Goal: Information Seeking & Learning: Learn about a topic

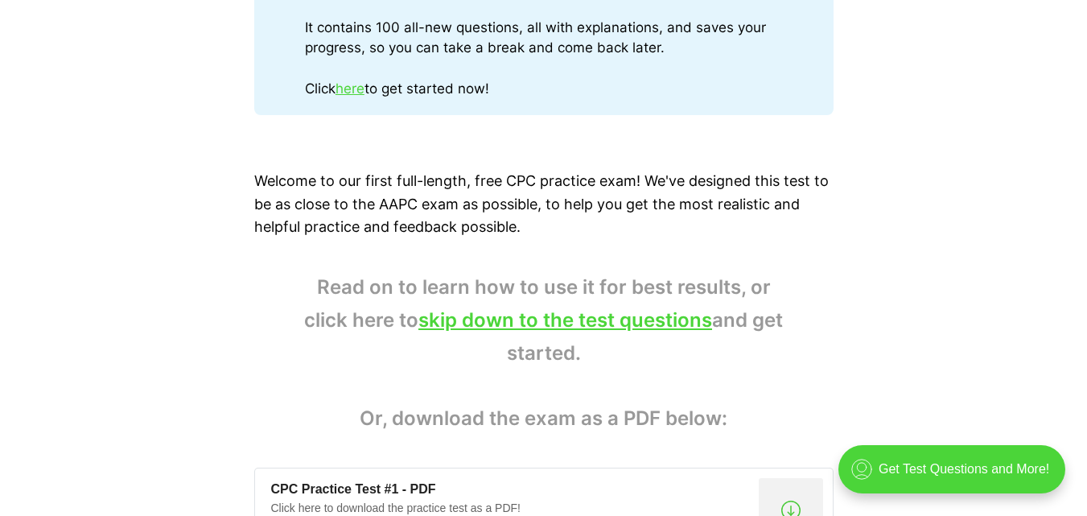
scroll to position [1126, 0]
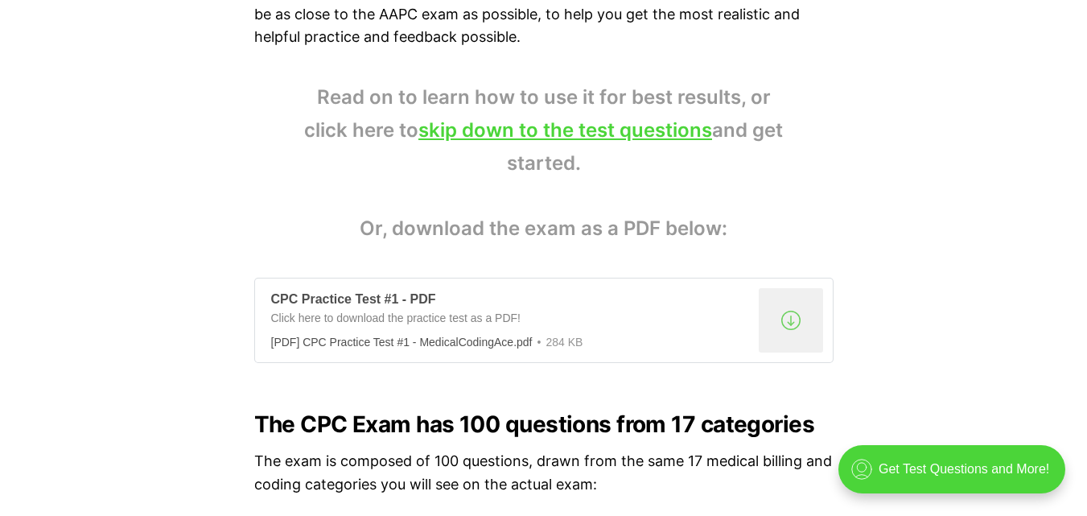
click at [377, 335] on div "[PDF] CPC Practice Test #1 - MedicalCodingAce.pdf" at bounding box center [401, 341] width 261 height 13
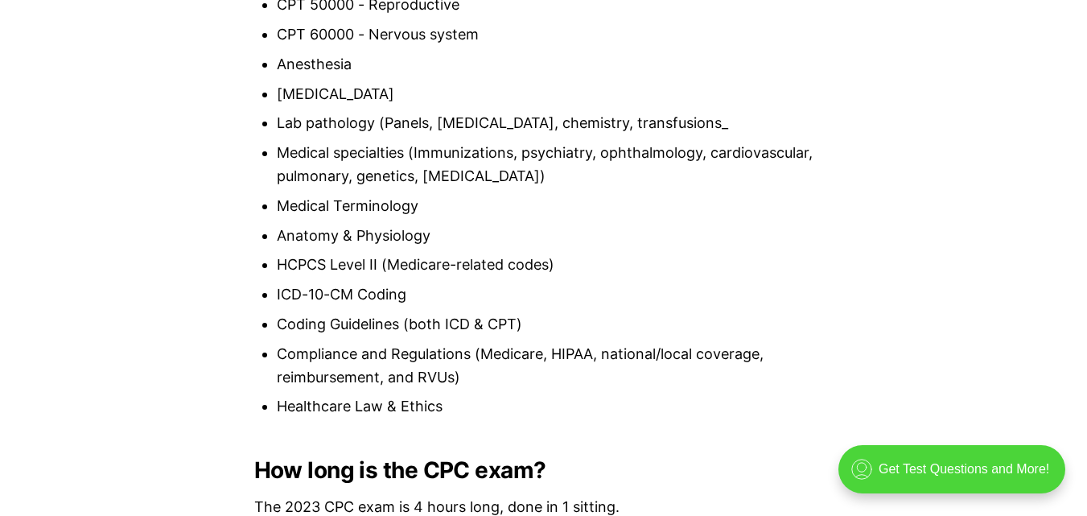
scroll to position [2092, 0]
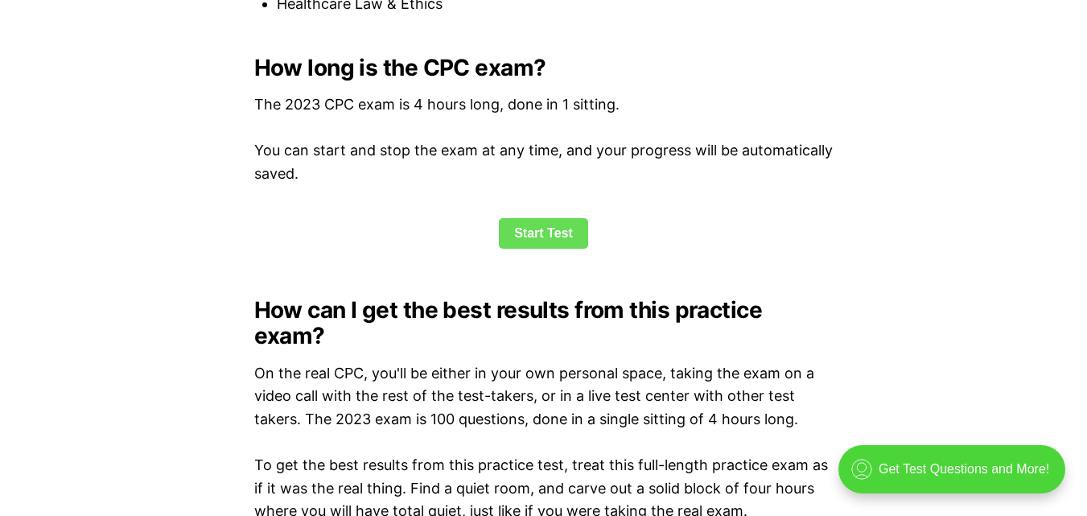
click at [543, 225] on link "Start Test" at bounding box center [543, 233] width 89 height 31
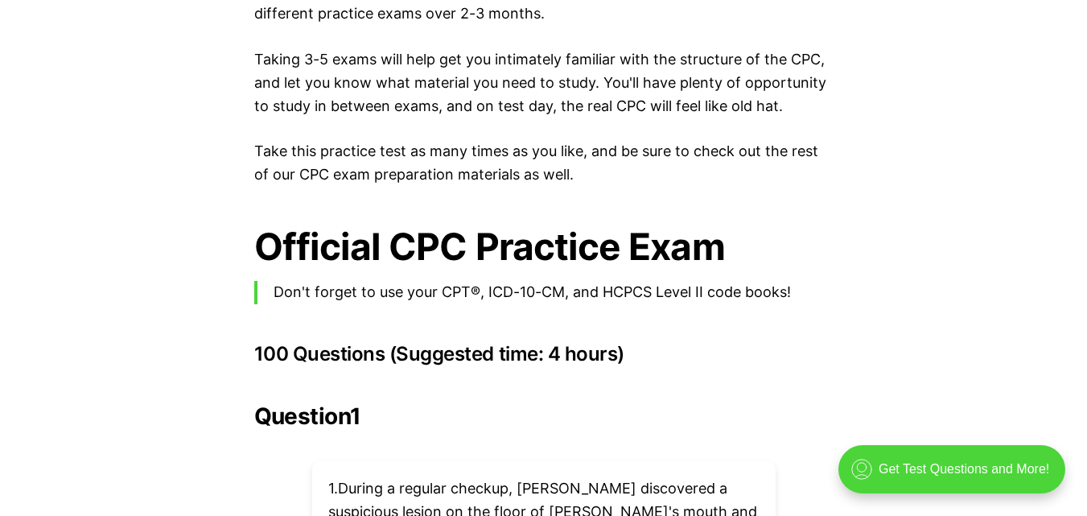
scroll to position [3526, 0]
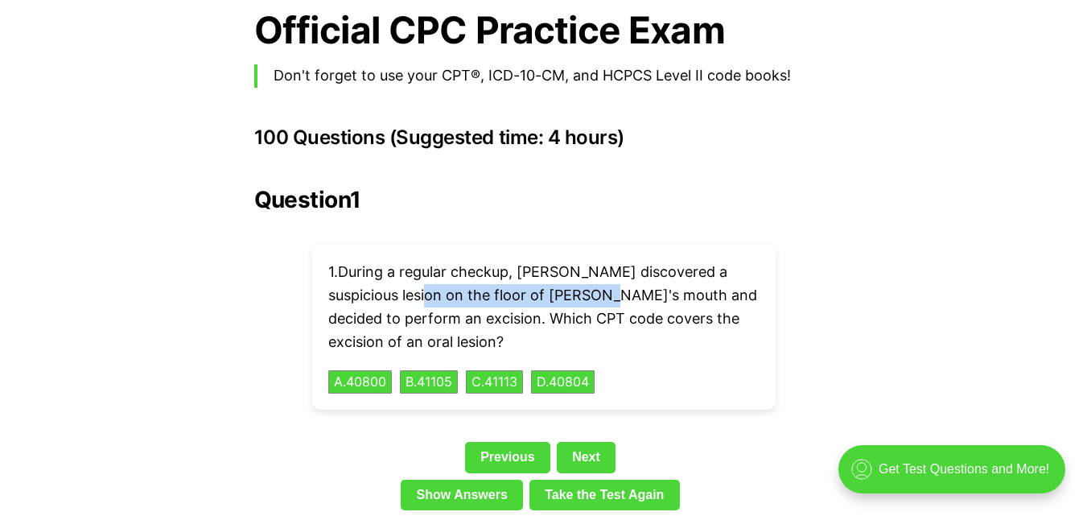
drag, startPoint x: 445, startPoint y: 262, endPoint x: 619, endPoint y: 271, distance: 174.8
click at [619, 271] on p "1 . During a regular checkup, [PERSON_NAME] discovered a suspicious lesion on t…" at bounding box center [543, 307] width 431 height 93
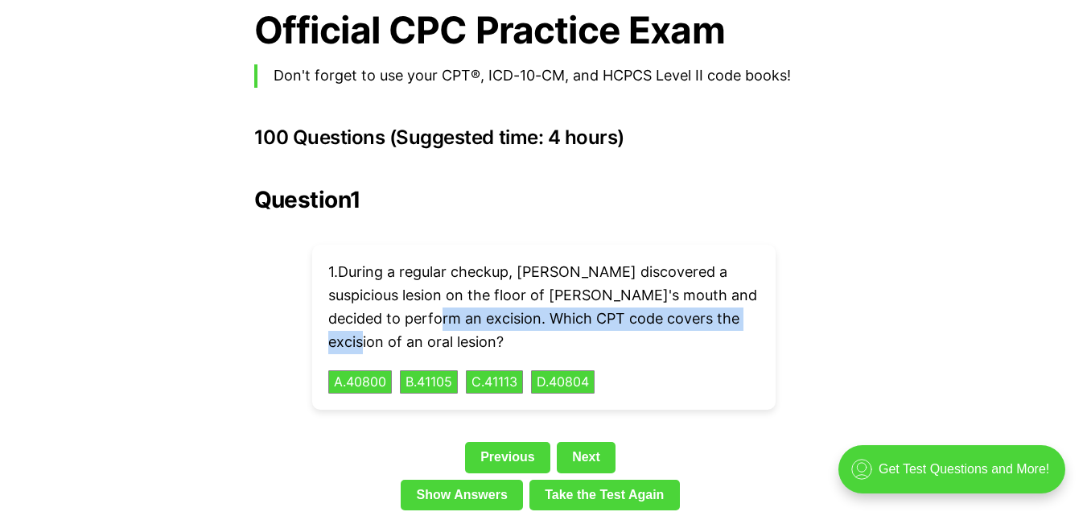
drag, startPoint x: 400, startPoint y: 295, endPoint x: 440, endPoint y: 294, distance: 40.3
click at [440, 294] on p "1 . During a regular checkup, [PERSON_NAME] discovered a suspicious lesion on t…" at bounding box center [543, 307] width 431 height 93
click at [501, 369] on button "C . 41113" at bounding box center [494, 381] width 60 height 25
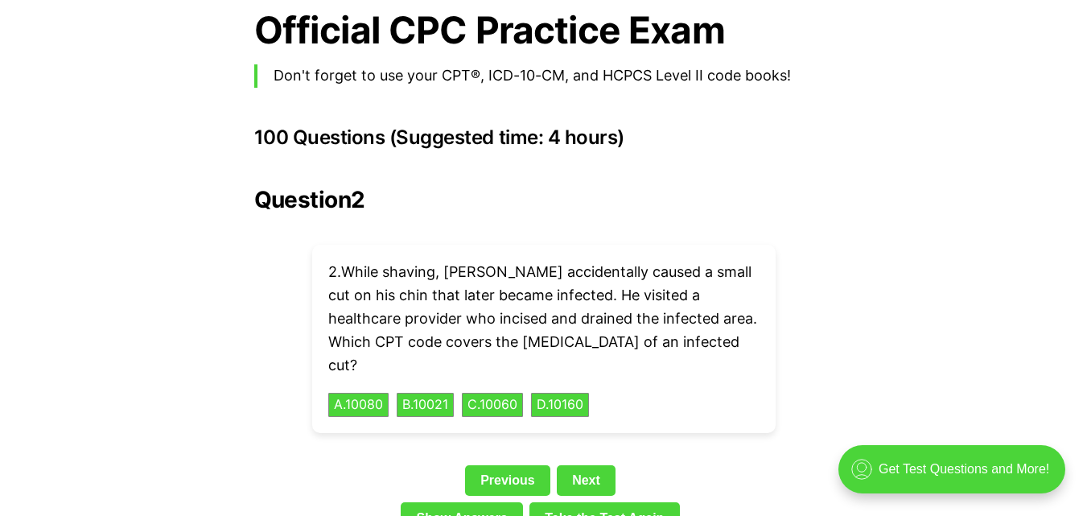
click at [418, 273] on p "2 . While shaving, [PERSON_NAME] accidentally caused a small cut on his chin th…" at bounding box center [543, 319] width 431 height 116
drag, startPoint x: 326, startPoint y: 280, endPoint x: 529, endPoint y: 270, distance: 203.8
click at [529, 270] on div "2 . While shaving, [PERSON_NAME] accidentally caused a small cut on his chin th…" at bounding box center [543, 339] width 463 height 188
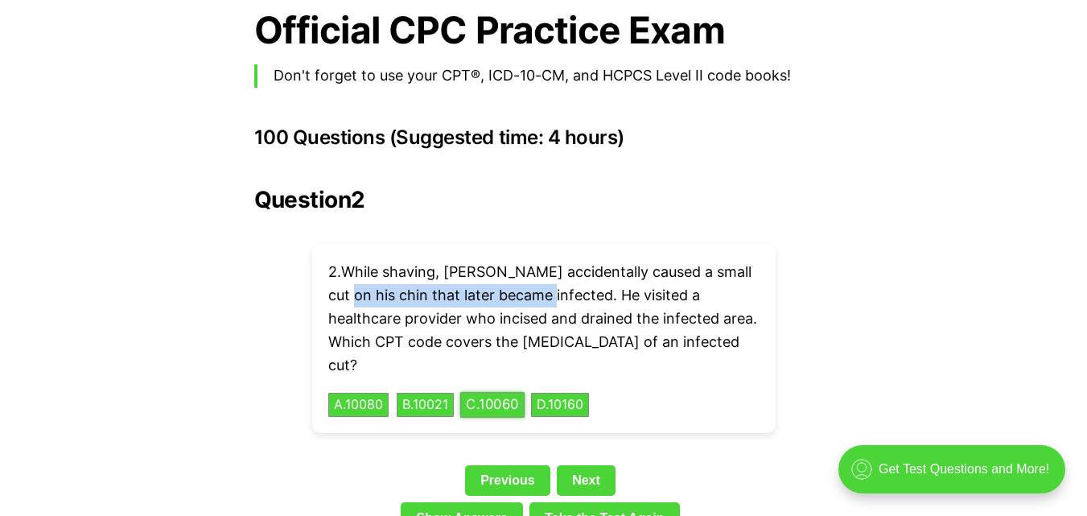
click at [517, 393] on button "C . 10060" at bounding box center [492, 405] width 64 height 25
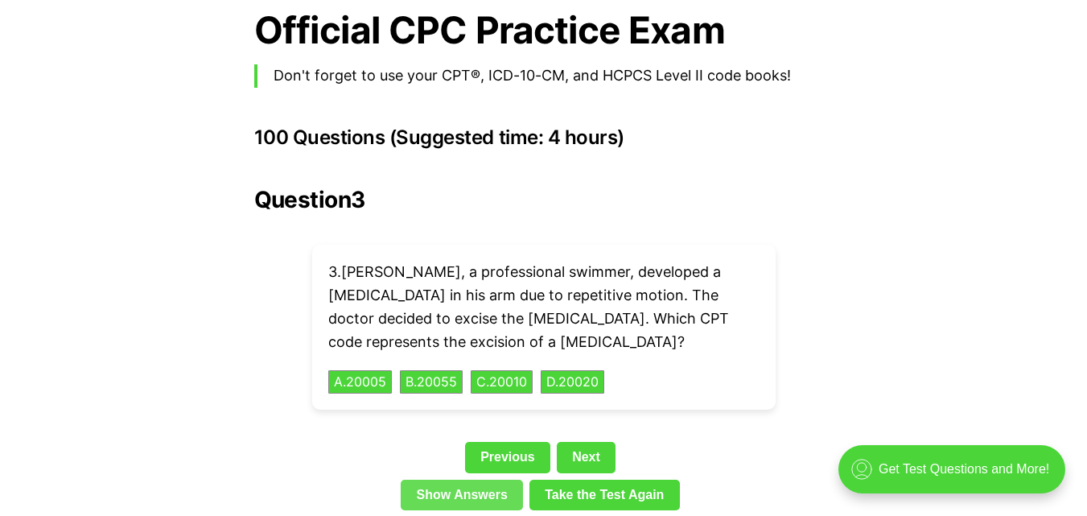
click at [460, 479] on link "Show Answers" at bounding box center [462, 494] width 122 height 31
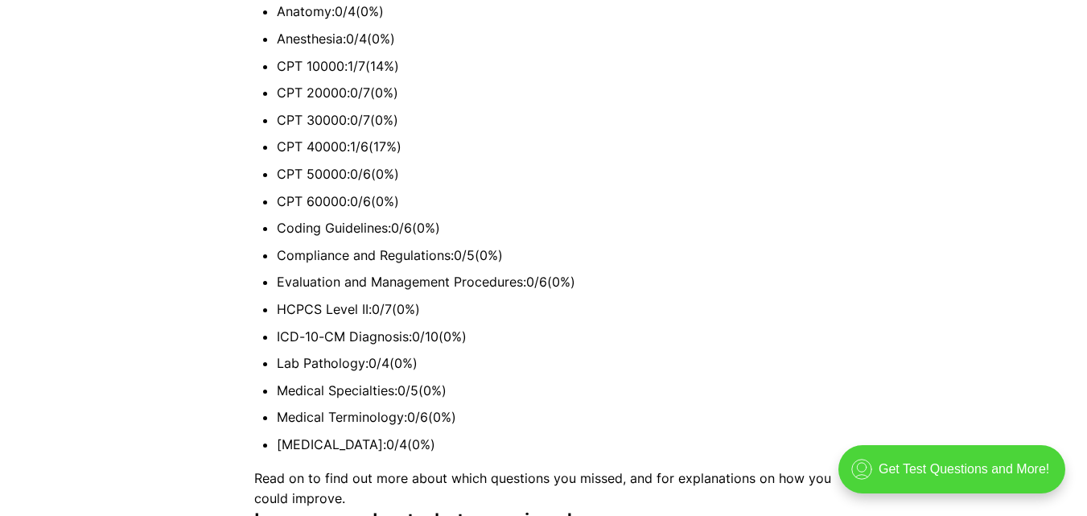
scroll to position [4207, 0]
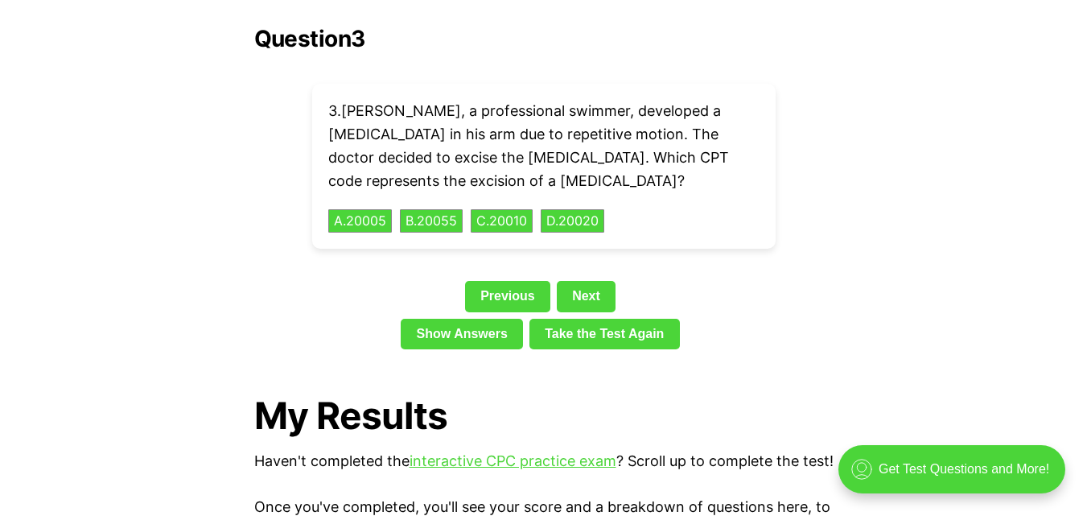
scroll to position [3607, 0]
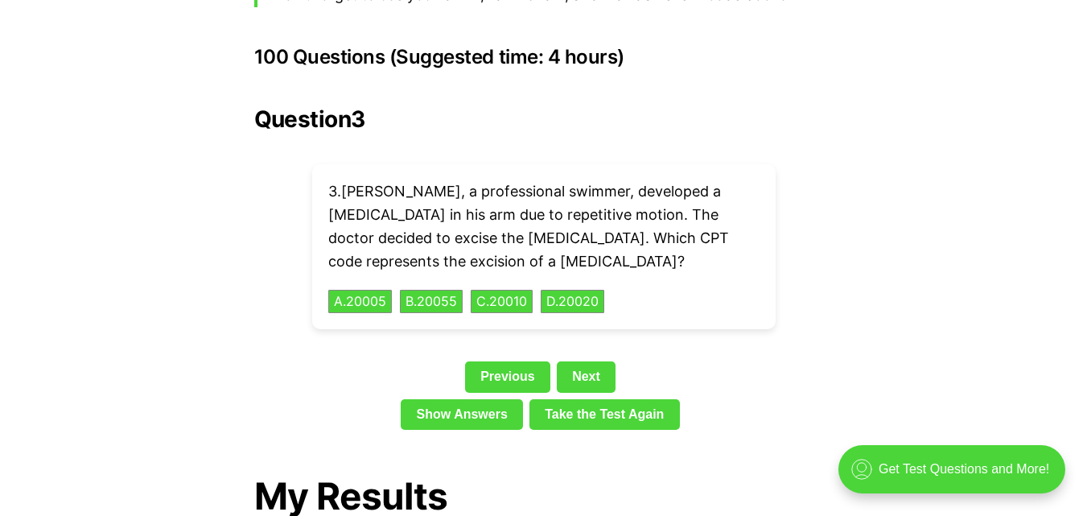
drag, startPoint x: 581, startPoint y: 335, endPoint x: 585, endPoint y: 320, distance: 15.0
click at [582, 361] on link "Next" at bounding box center [586, 376] width 59 height 31
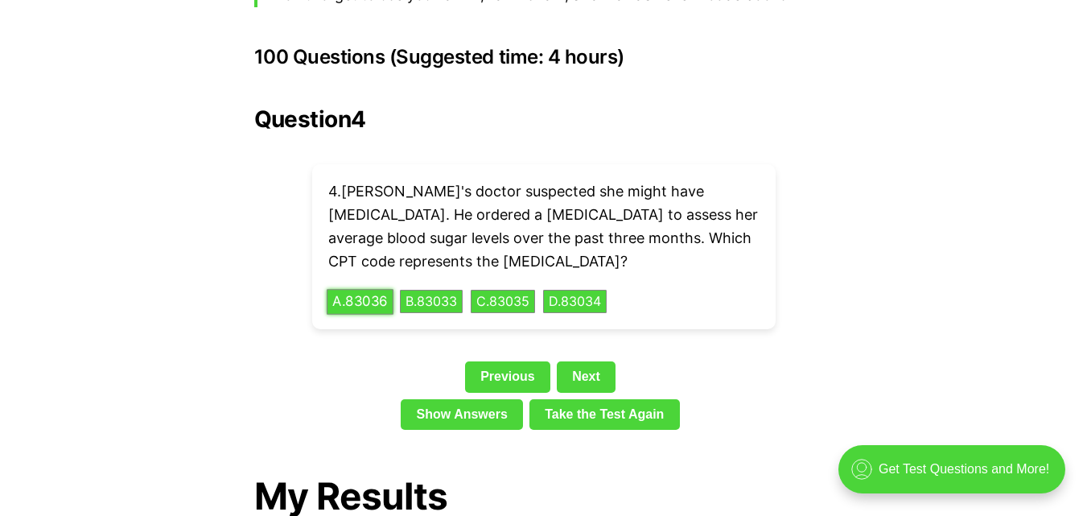
click at [358, 289] on button "A . 83036" at bounding box center [360, 301] width 67 height 25
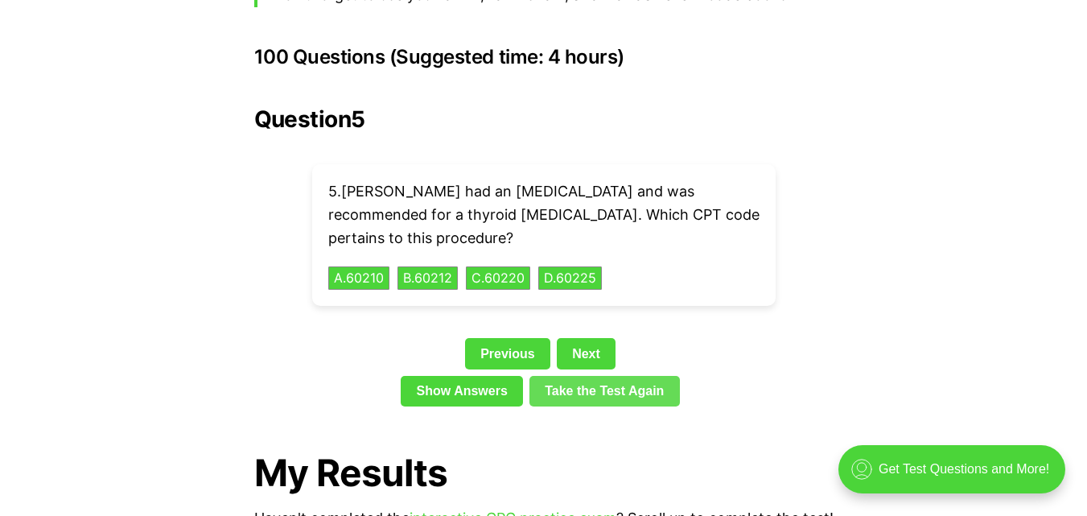
click at [594, 376] on link "Take the Test Again" at bounding box center [604, 391] width 150 height 31
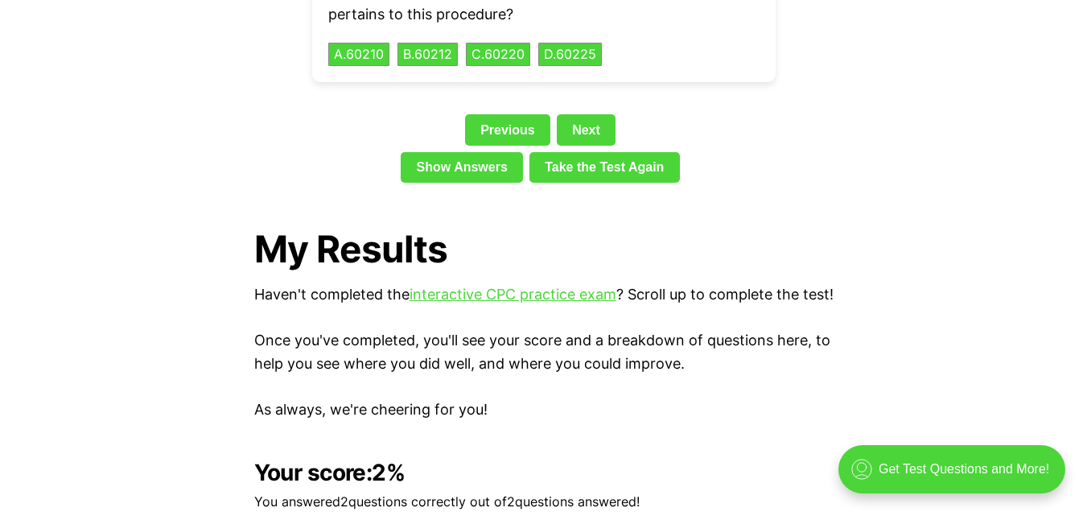
scroll to position [3644, 0]
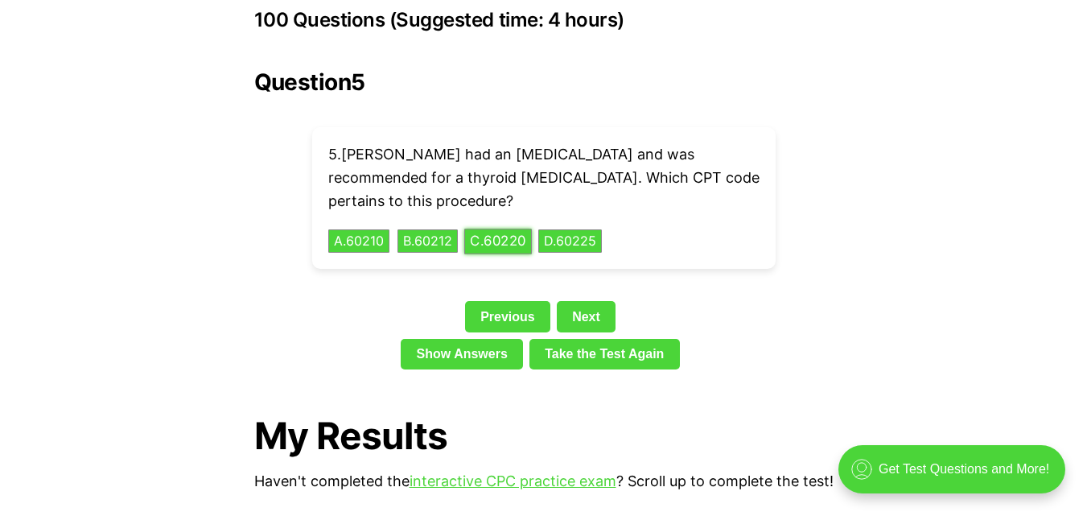
click at [494, 228] on button "C . 60220" at bounding box center [498, 240] width 68 height 25
click at [591, 287] on div "Question 5 5 . [PERSON_NAME] had an [MEDICAL_DATA] and was recommended for a th…" at bounding box center [543, 222] width 579 height 307
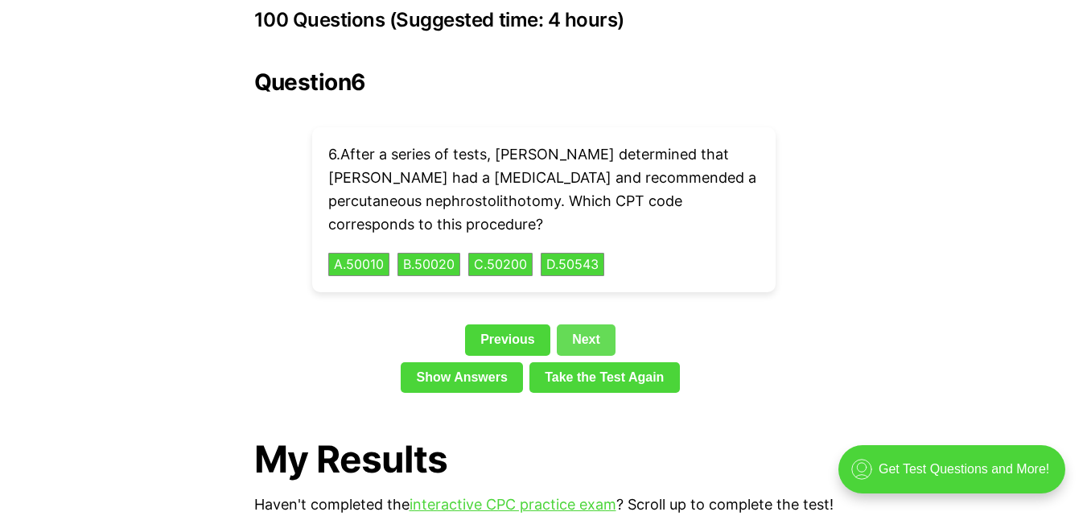
click at [586, 324] on link "Next" at bounding box center [586, 339] width 59 height 31
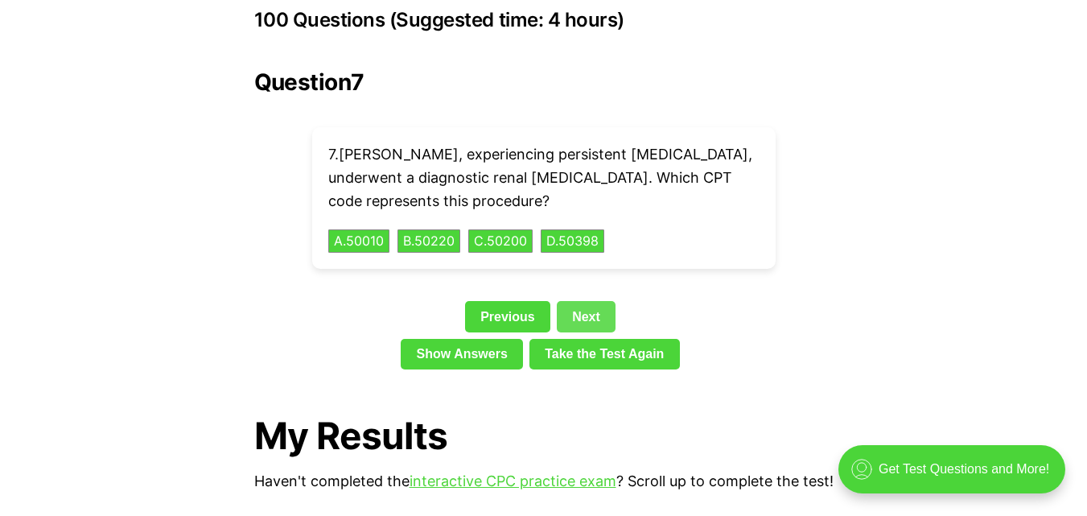
click at [588, 302] on link "Next" at bounding box center [586, 316] width 59 height 31
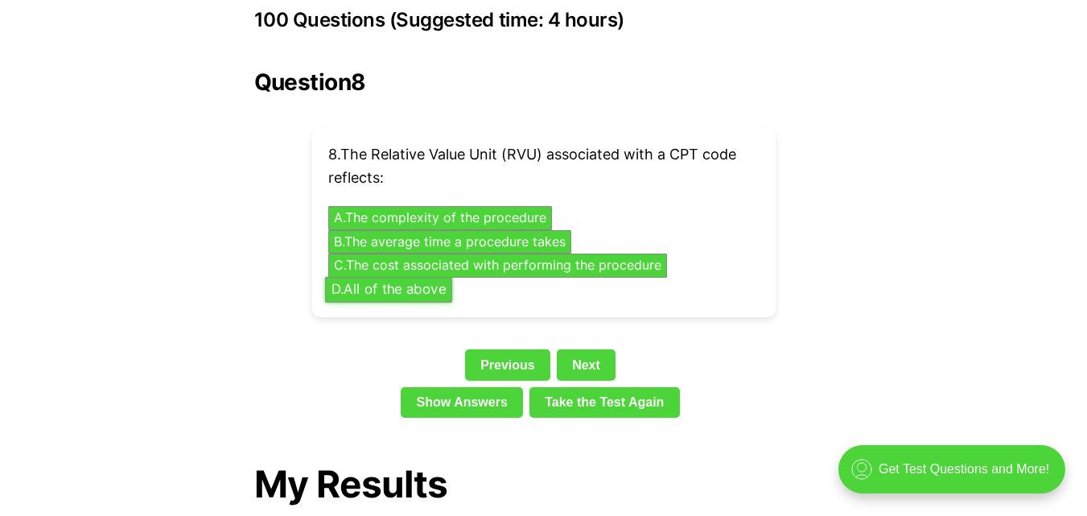
click at [372, 277] on button "D . All of the above" at bounding box center [388, 289] width 127 height 25
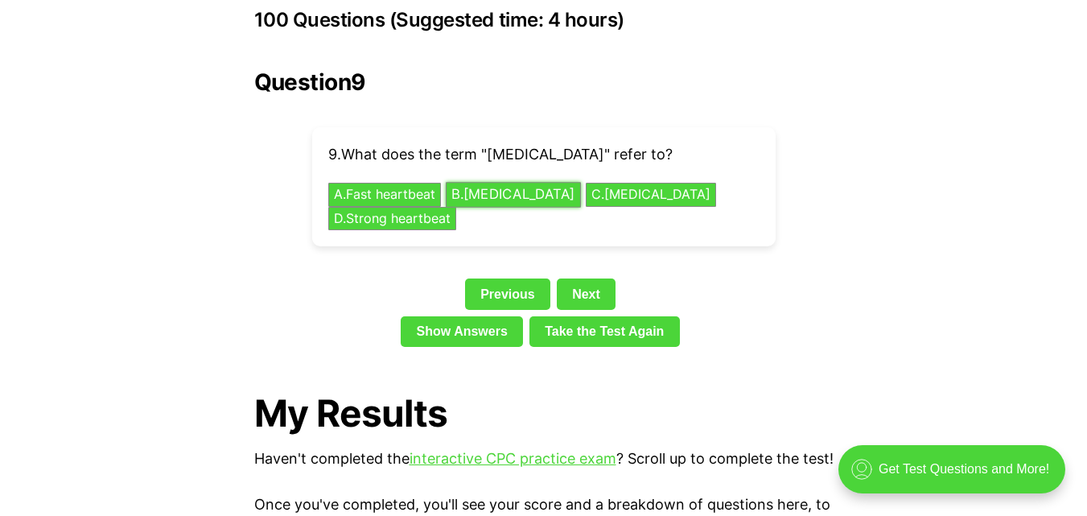
click at [494, 183] on button "B . [MEDICAL_DATA]" at bounding box center [513, 195] width 135 height 25
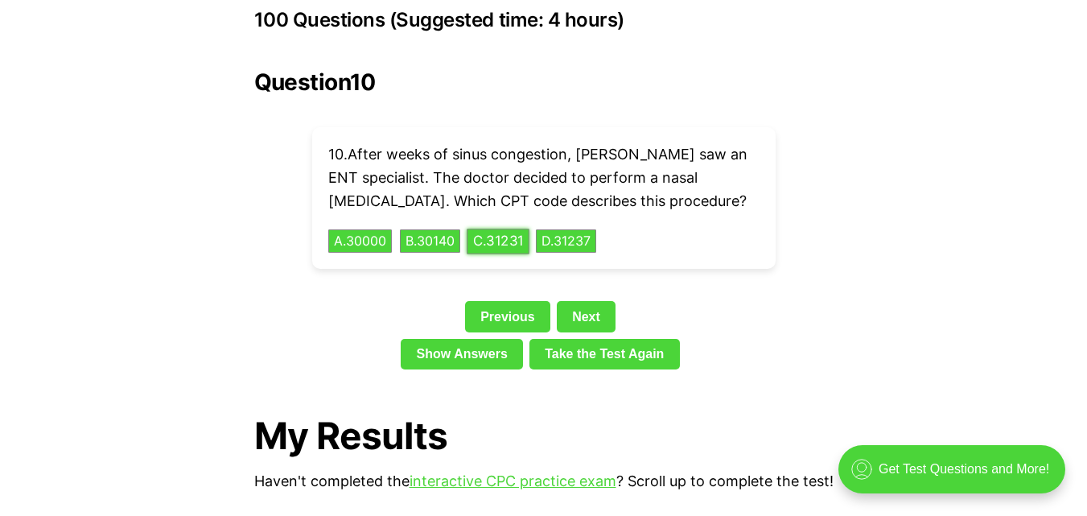
click at [529, 228] on button "C . 31231" at bounding box center [498, 240] width 63 height 25
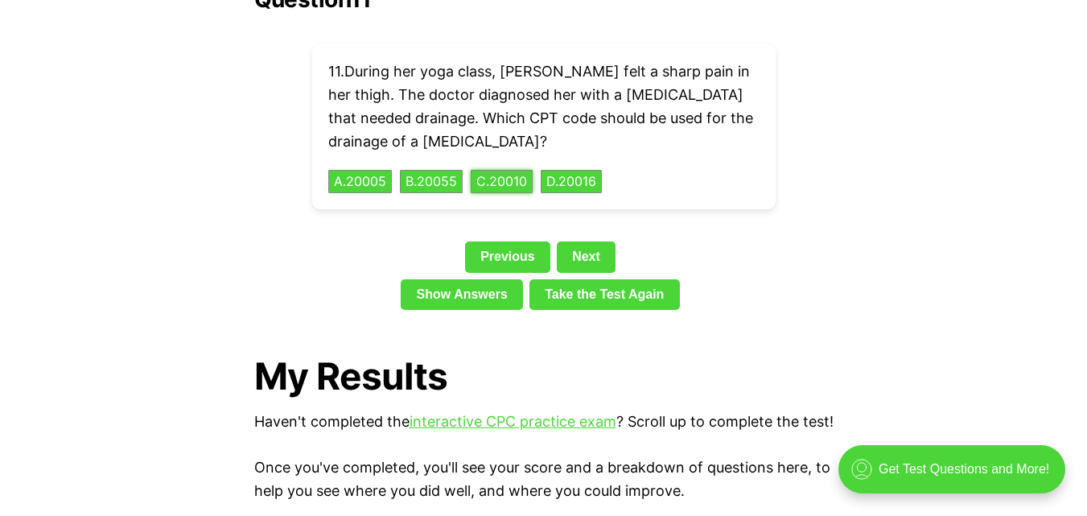
scroll to position [3724, 0]
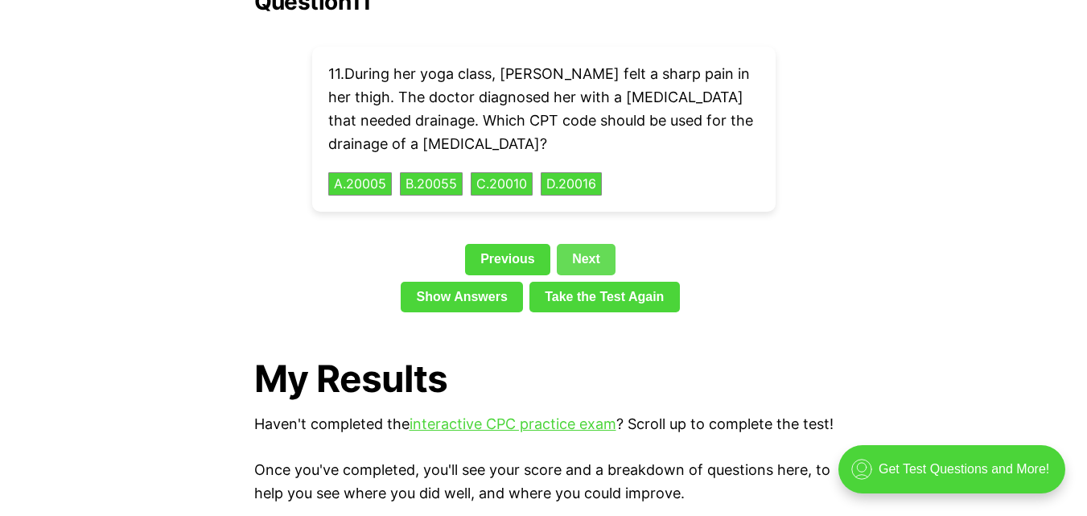
click at [581, 244] on link "Next" at bounding box center [586, 259] width 59 height 31
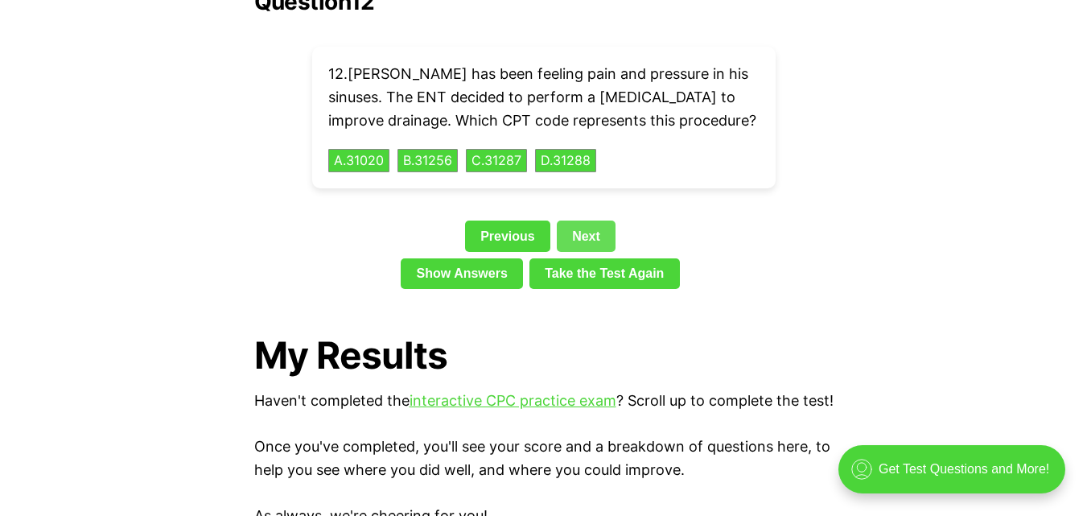
click at [585, 220] on link "Next" at bounding box center [586, 235] width 59 height 31
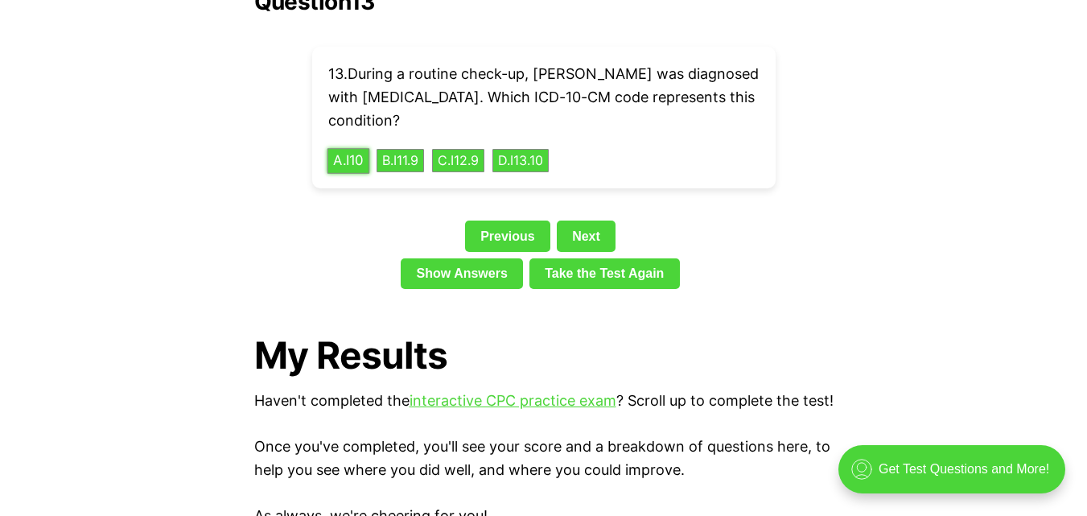
click at [355, 148] on button "A . I10" at bounding box center [348, 160] width 43 height 25
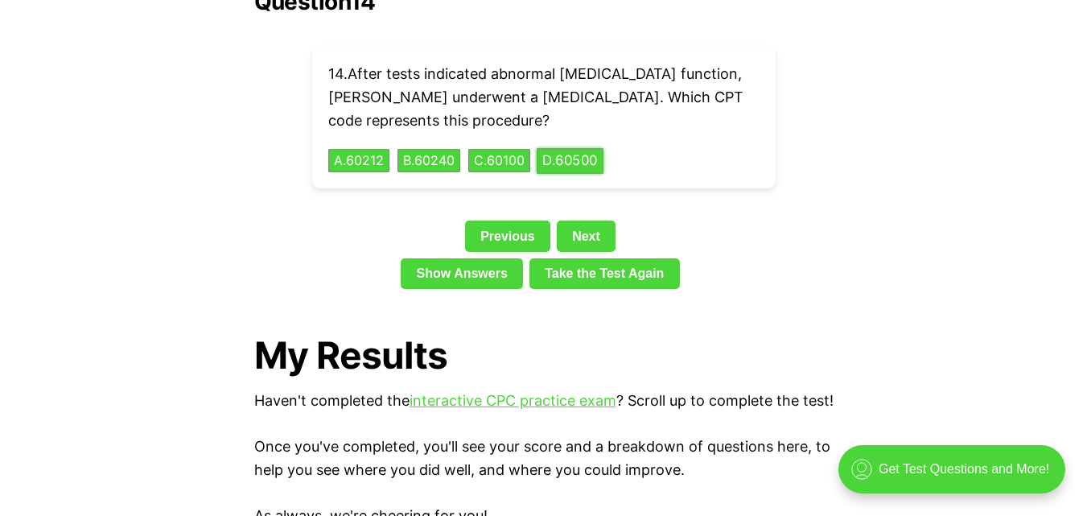
click at [603, 148] on button "D . 60500" at bounding box center [570, 160] width 67 height 25
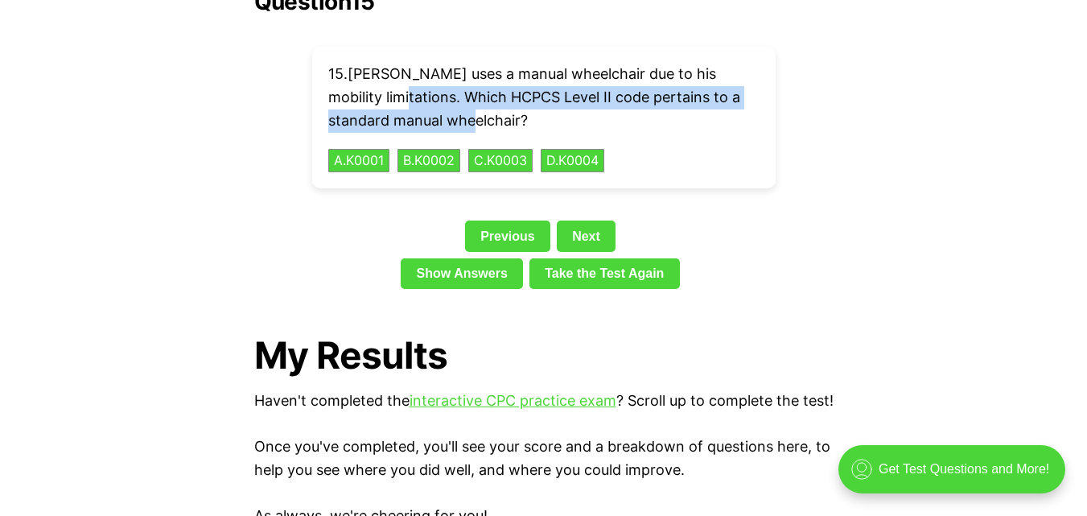
drag, startPoint x: 403, startPoint y: 65, endPoint x: 467, endPoint y: 89, distance: 68.0
click at [467, 89] on p "15 . [PERSON_NAME] uses a manual wheelchair due to his mobility limitations. Wh…" at bounding box center [543, 97] width 431 height 69
copy p "Which HCPCS Level II code pertains to a standard manual wheelchair?"
click at [377, 148] on button "A . K0001" at bounding box center [359, 160] width 64 height 25
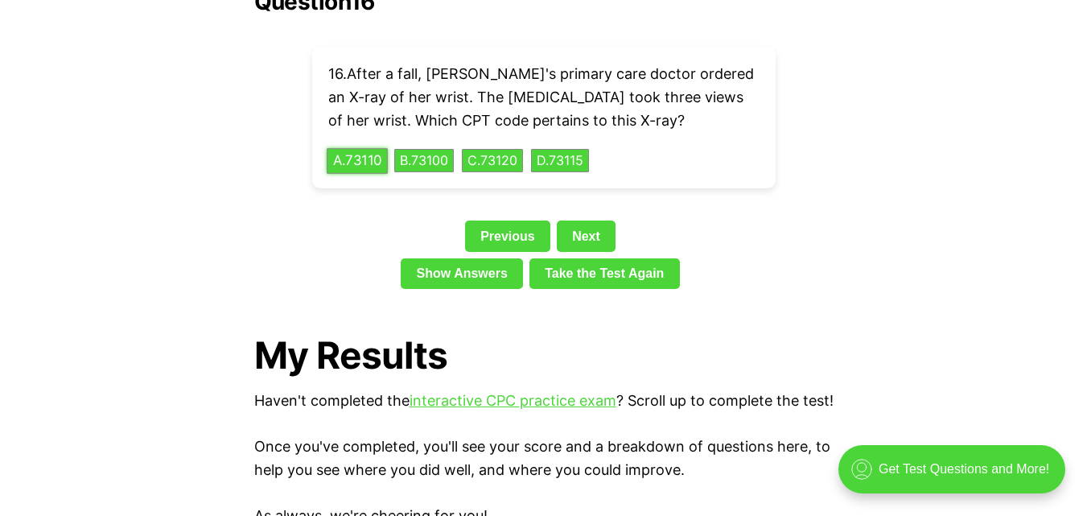
click at [376, 148] on button "A . 73110" at bounding box center [357, 160] width 61 height 25
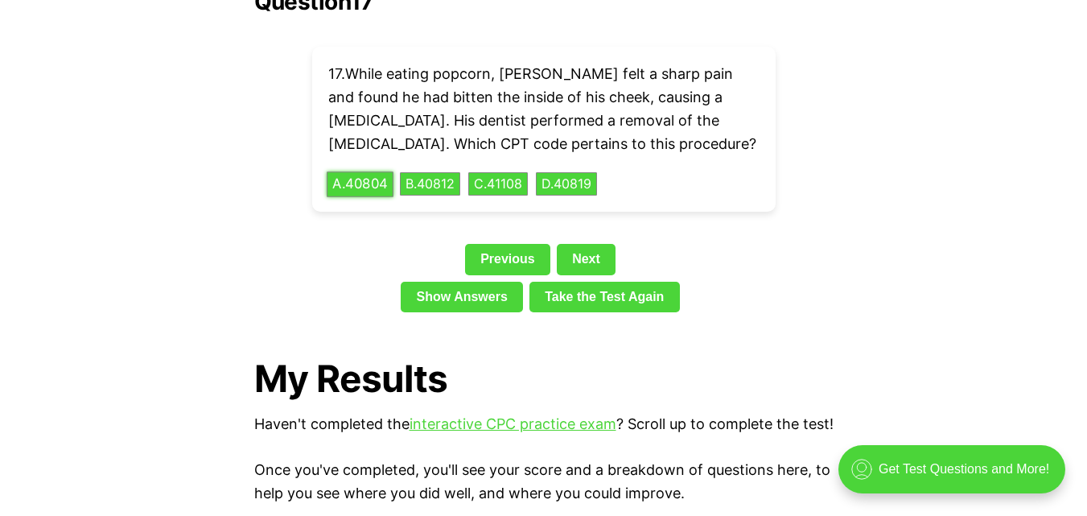
click at [356, 171] on button "A . 40804" at bounding box center [360, 183] width 67 height 25
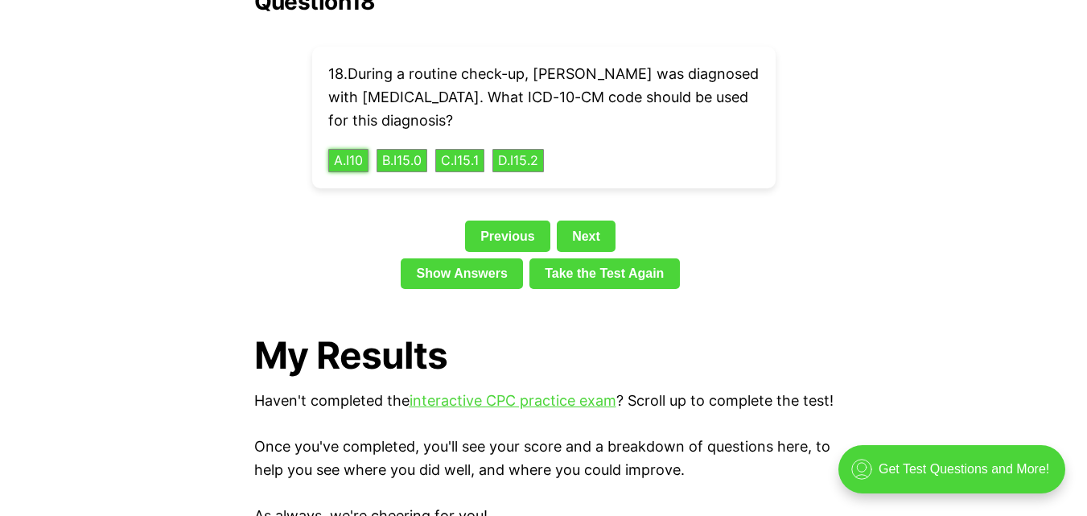
click at [344, 122] on div "18 . During a routine check-up, [PERSON_NAME] was diagnosed with [MEDICAL_DATA]…" at bounding box center [543, 118] width 463 height 142
click at [344, 148] on button "A . I10" at bounding box center [348, 160] width 43 height 25
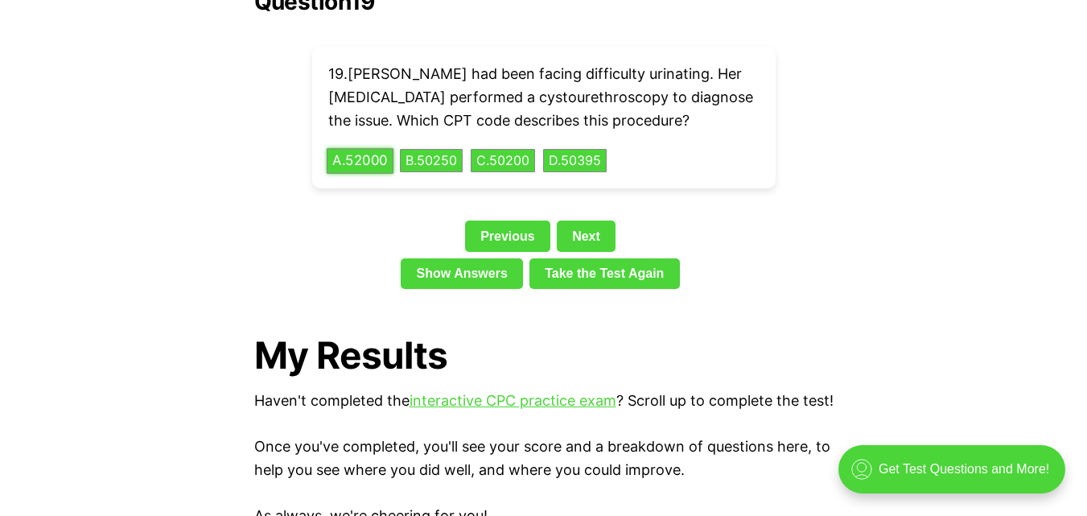
click at [381, 148] on button "A . 52000" at bounding box center [360, 160] width 67 height 25
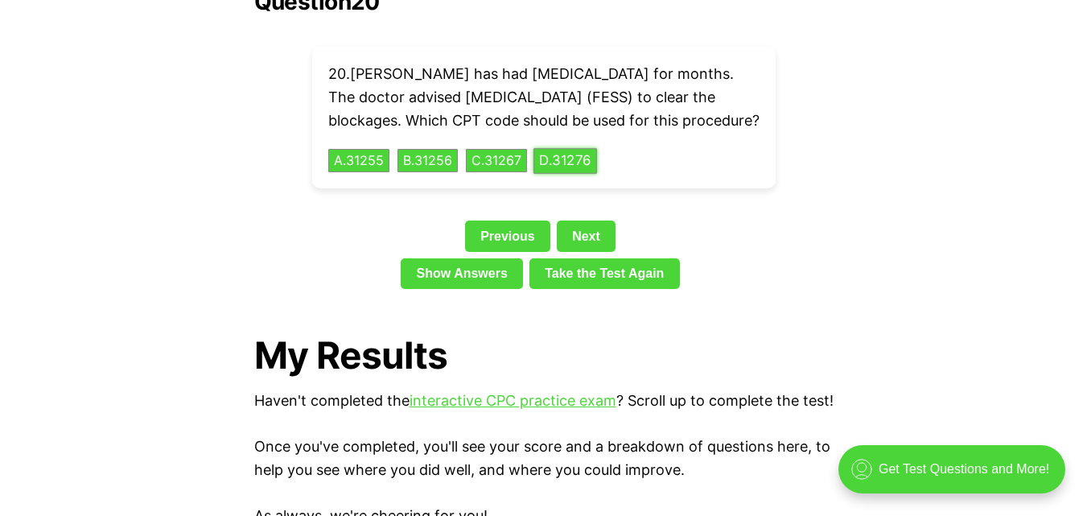
click at [578, 159] on button "D . 31276" at bounding box center [565, 160] width 64 height 25
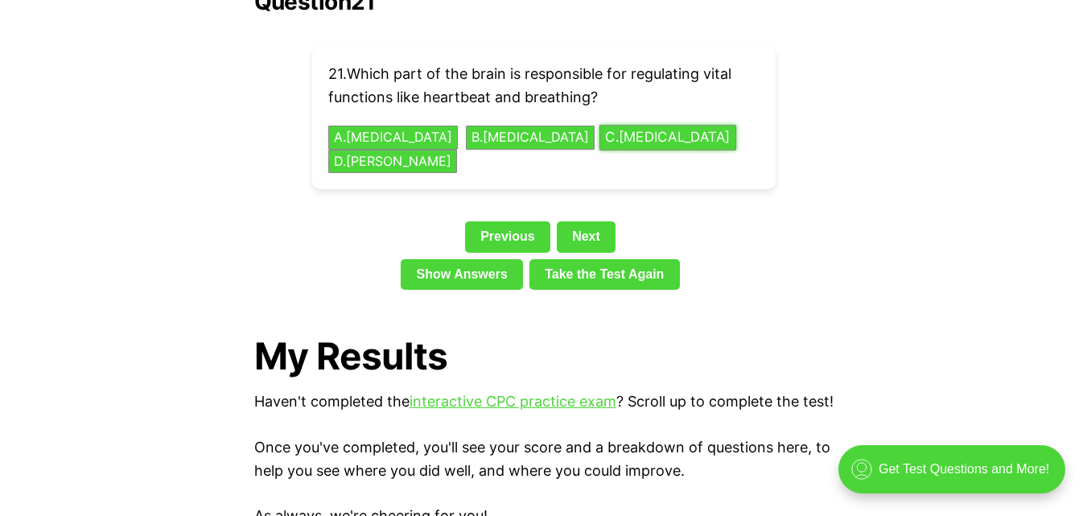
click at [618, 125] on button "C . [MEDICAL_DATA]" at bounding box center [667, 137] width 137 height 25
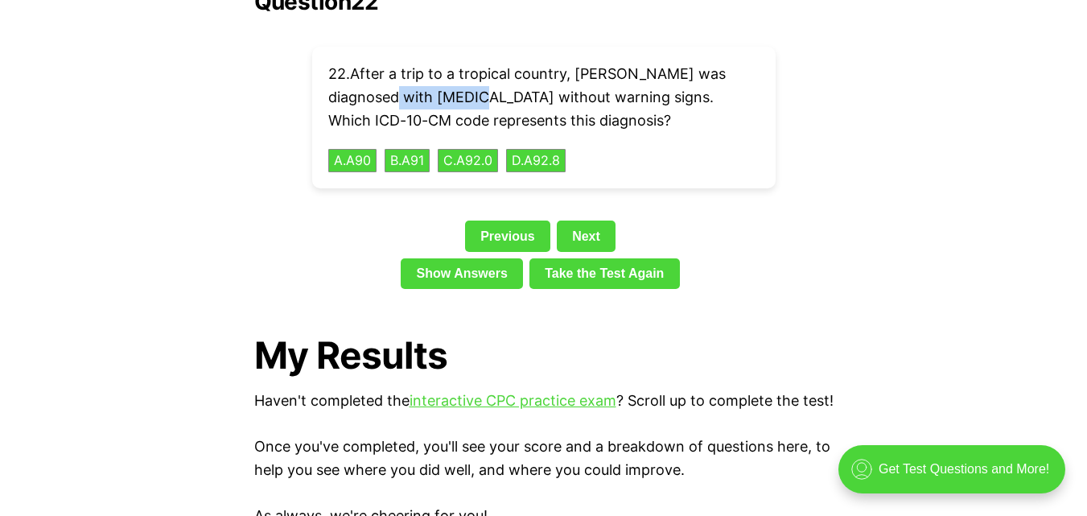
drag, startPoint x: 362, startPoint y: 72, endPoint x: 448, endPoint y: 68, distance: 86.1
click at [453, 75] on p "22 . After a trip to a tropical country, [PERSON_NAME] was diagnosed with [MEDI…" at bounding box center [543, 97] width 431 height 69
copy p "[MEDICAL_DATA]"
click at [481, 148] on button "C . A92.0" at bounding box center [468, 160] width 64 height 25
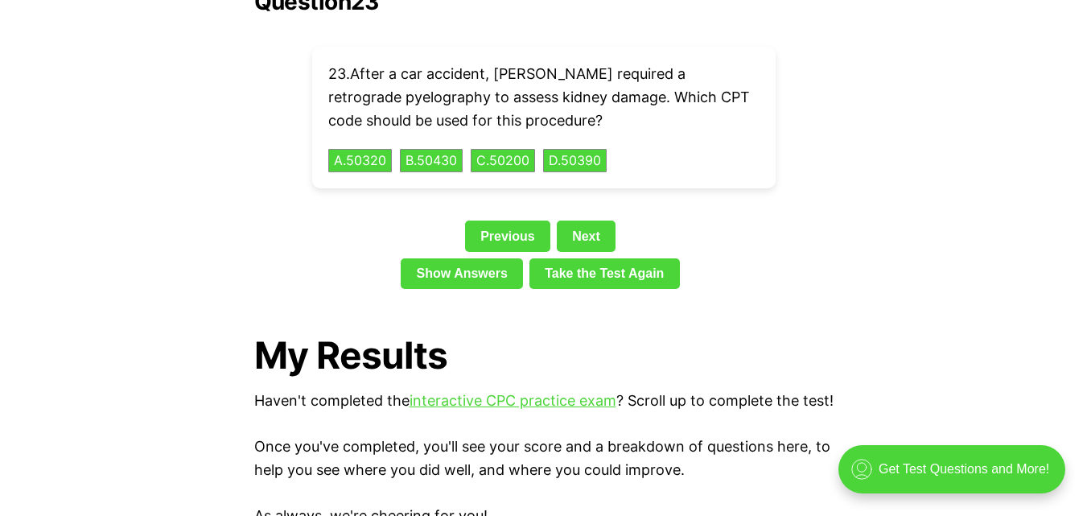
click at [590, 220] on link "Next" at bounding box center [586, 235] width 59 height 31
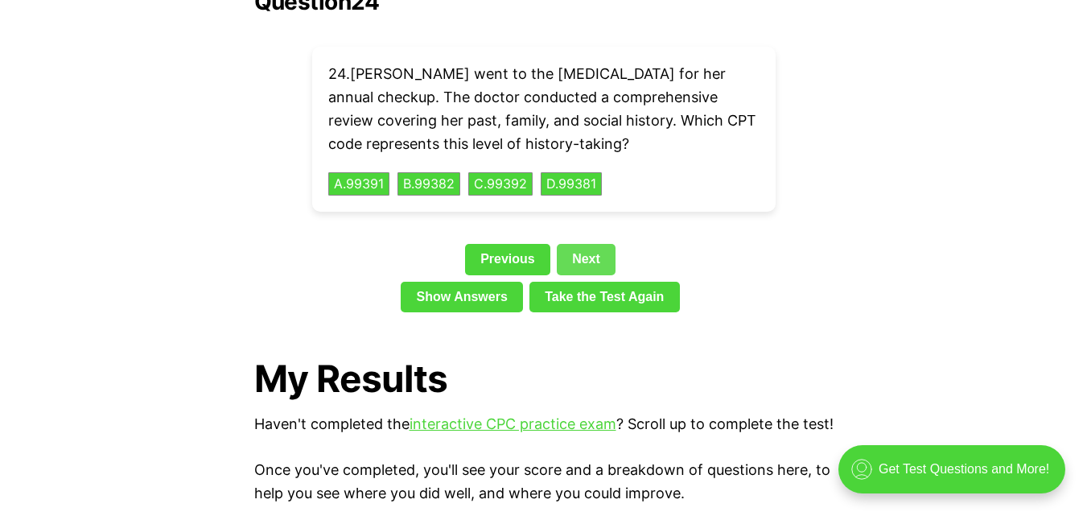
click at [586, 244] on link "Next" at bounding box center [586, 259] width 59 height 31
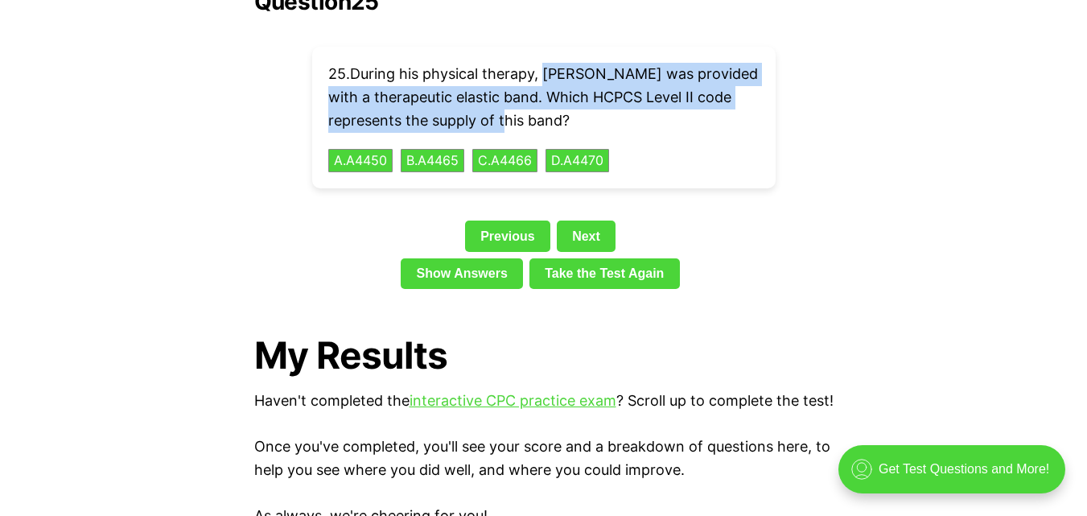
drag, startPoint x: 548, startPoint y: 45, endPoint x: 574, endPoint y: 93, distance: 54.4
click at [574, 93] on p "25 . During his physical therapy, [PERSON_NAME] was provided with a therapeutic…" at bounding box center [543, 97] width 431 height 69
copy p "[PERSON_NAME] was provided with a therapeutic elastic band. Which HCPCS Level I…"
click at [441, 148] on button "B . A4465" at bounding box center [432, 160] width 67 height 25
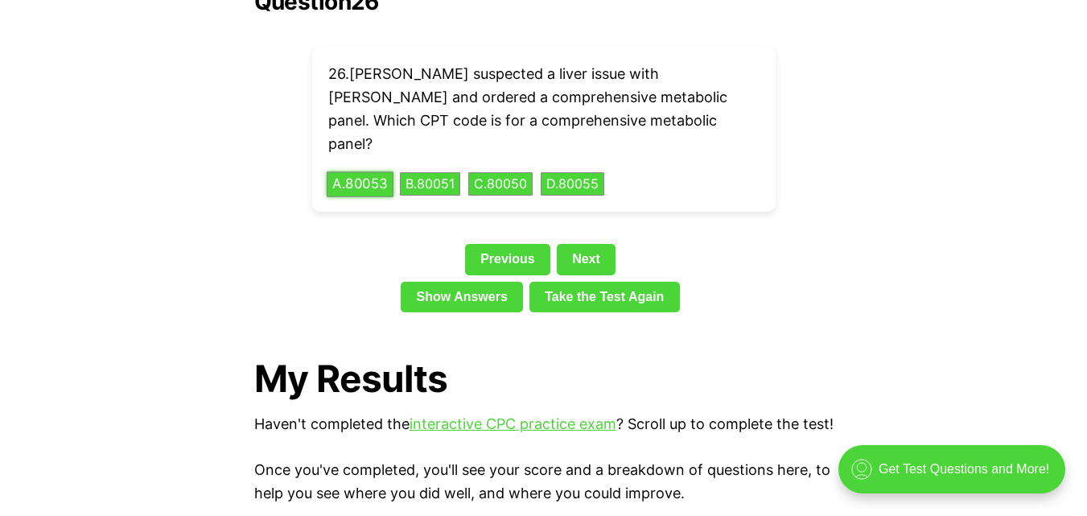
click at [373, 171] on button "A . 80053" at bounding box center [360, 183] width 67 height 25
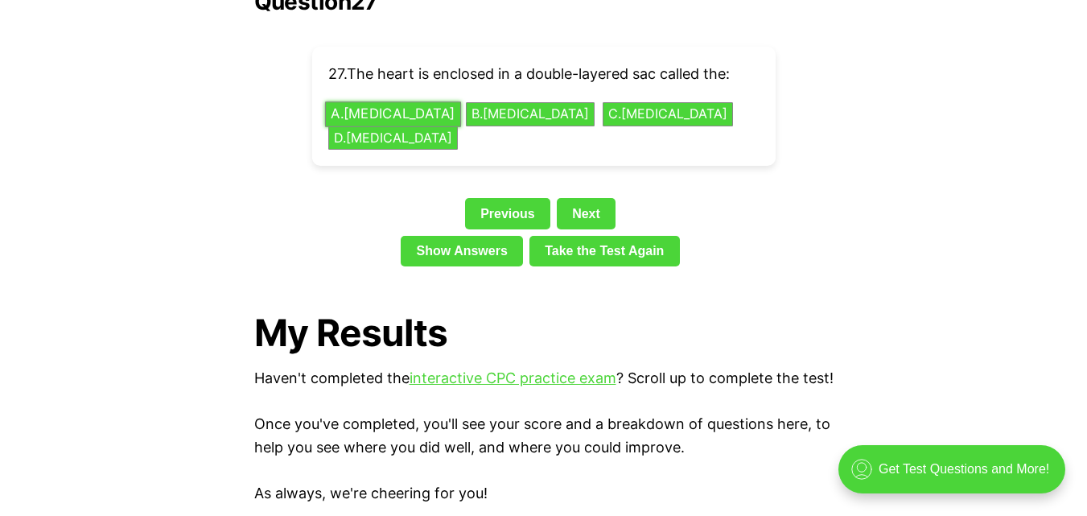
click at [382, 102] on button "A . [MEDICAL_DATA]" at bounding box center [392, 114] width 136 height 25
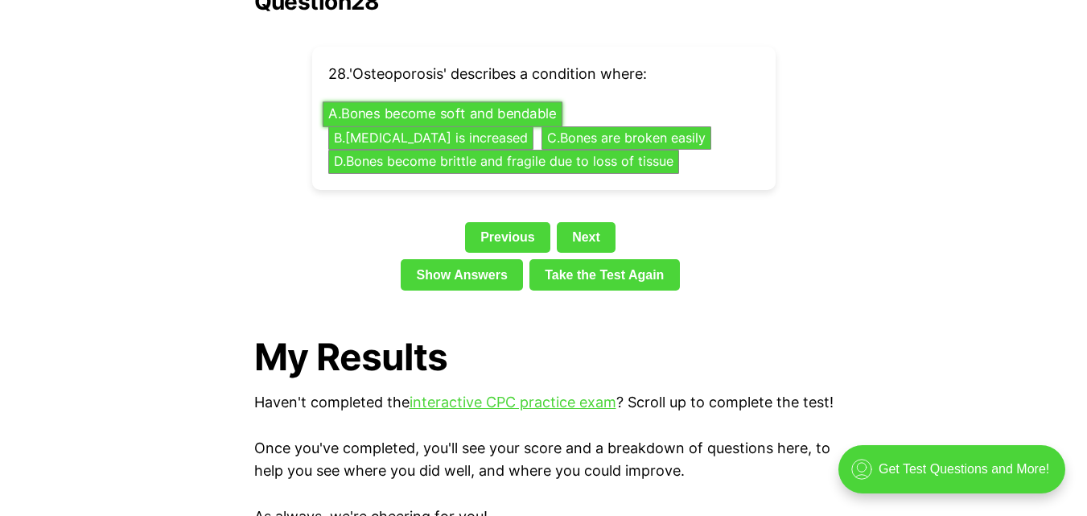
click at [434, 102] on button "A . Bones become soft and bendable" at bounding box center [442, 114] width 240 height 25
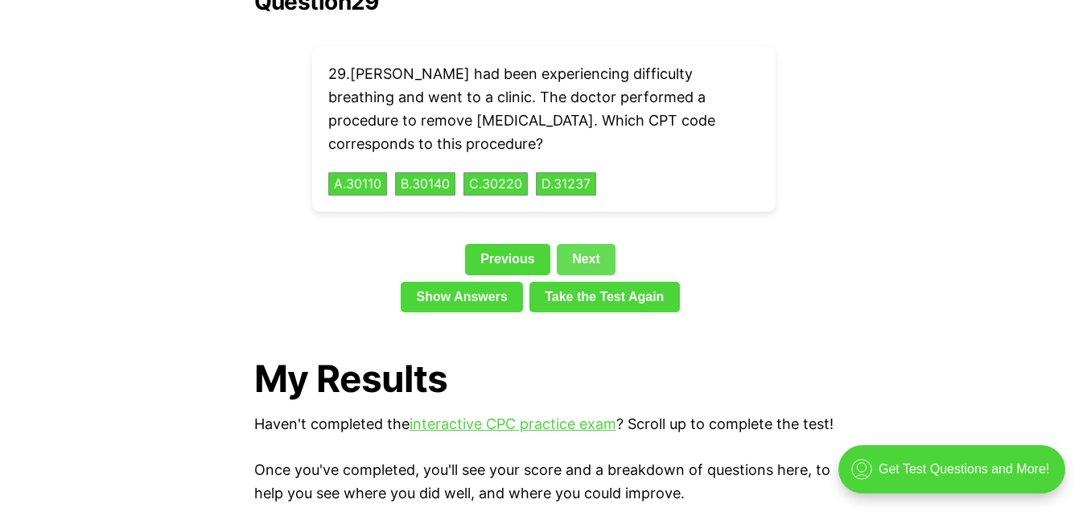
click at [574, 244] on link "Next" at bounding box center [586, 259] width 59 height 31
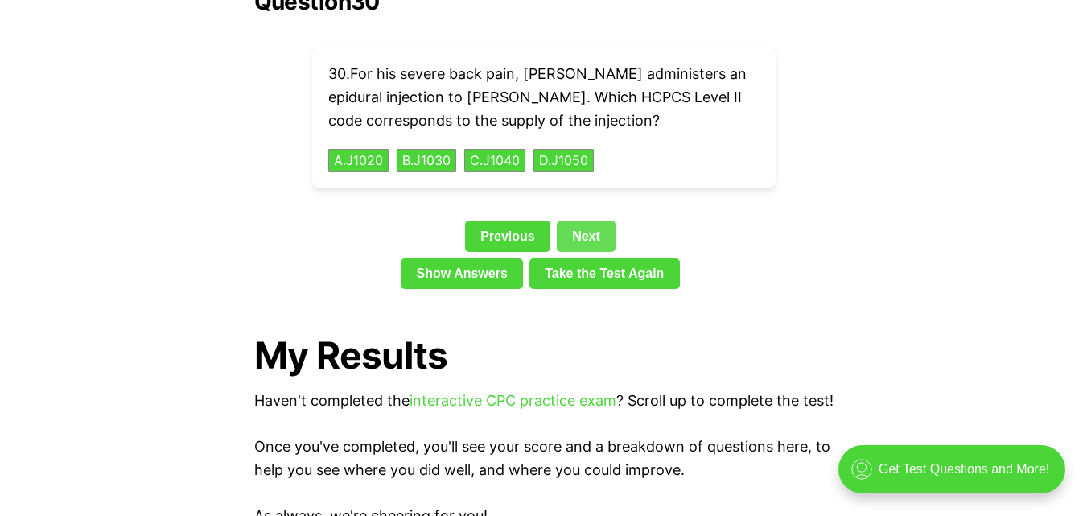
click at [577, 220] on link "Next" at bounding box center [586, 235] width 59 height 31
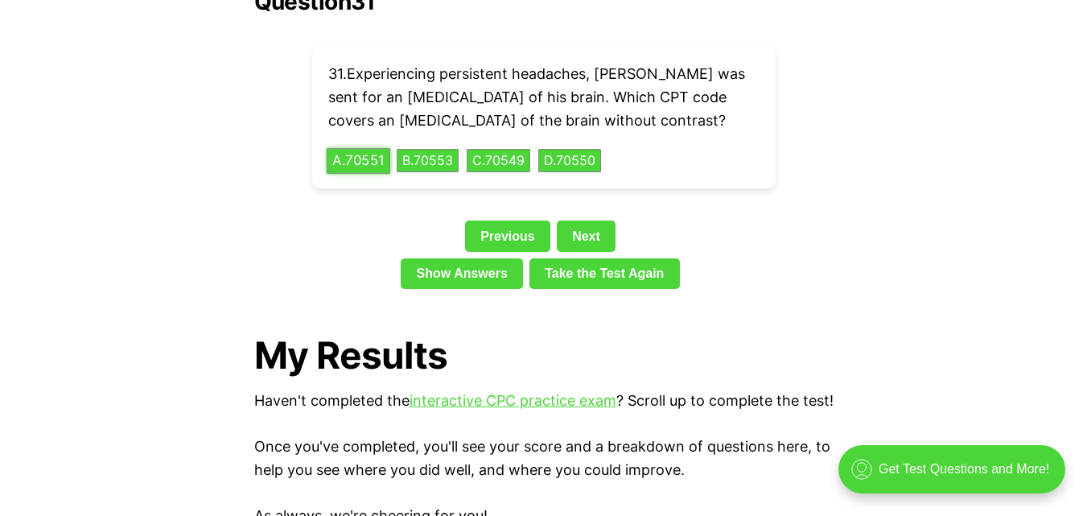
click at [346, 148] on button "A . 70551" at bounding box center [359, 160] width 64 height 25
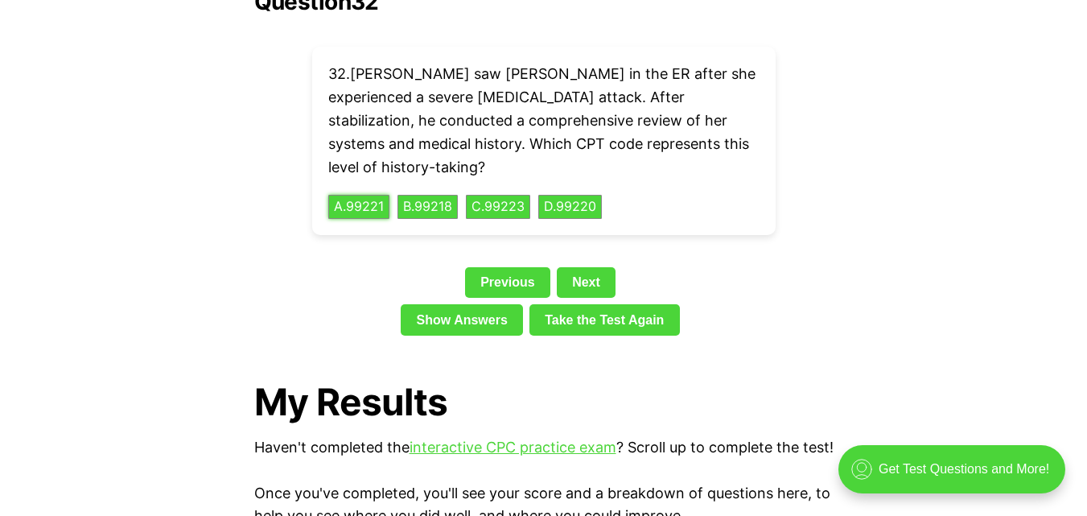
drag, startPoint x: 364, startPoint y: 151, endPoint x: 367, endPoint y: 135, distance: 16.4
click at [364, 143] on div "32 . [PERSON_NAME] saw [PERSON_NAME] in the ER after she experienced a severe […" at bounding box center [543, 141] width 463 height 188
click at [360, 195] on button "A . 99221" at bounding box center [359, 207] width 64 height 25
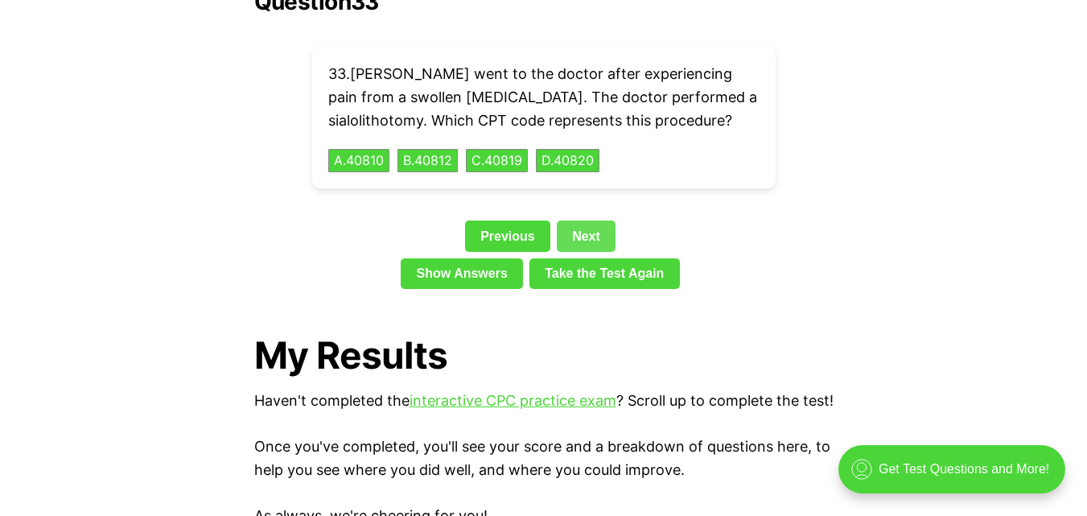
click at [586, 220] on link "Next" at bounding box center [586, 235] width 59 height 31
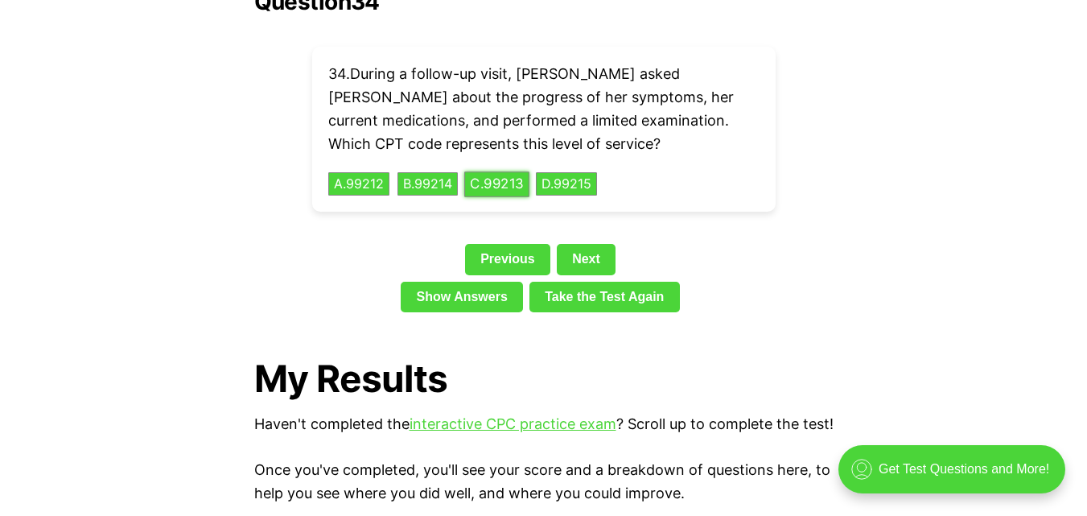
click at [529, 171] on button "C . 99213" at bounding box center [496, 183] width 65 height 25
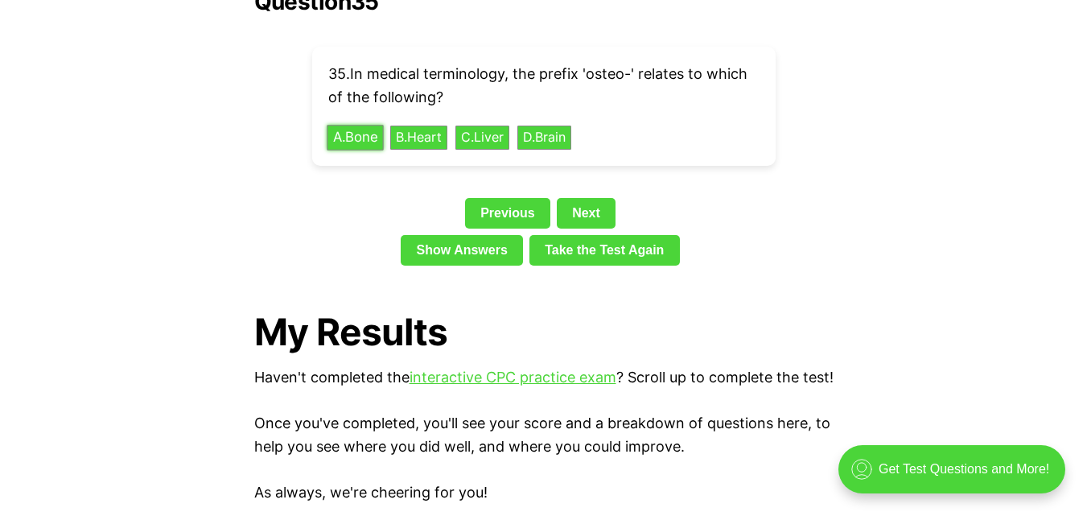
click at [378, 125] on button "A . Bone" at bounding box center [355, 137] width 56 height 25
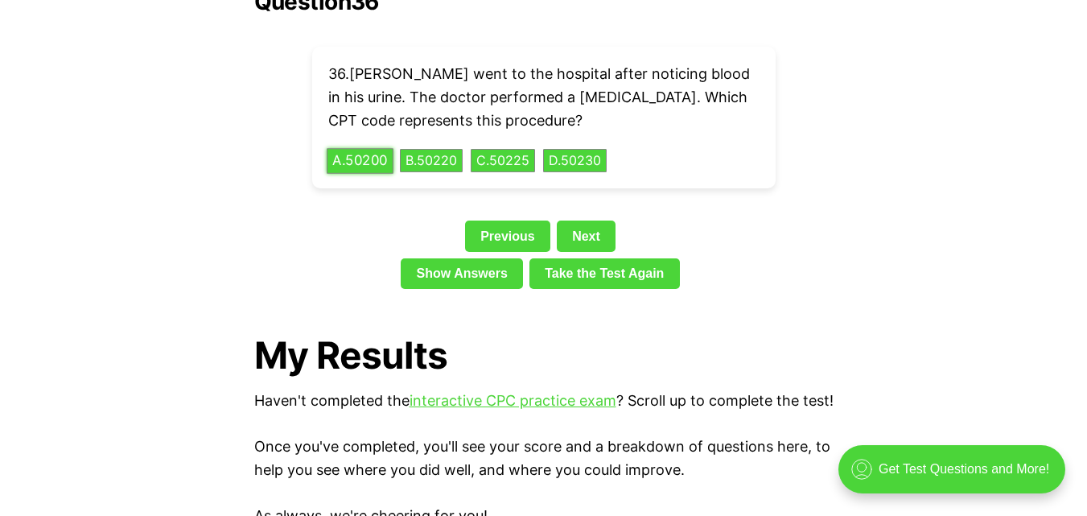
click at [389, 148] on button "A . 50200" at bounding box center [360, 160] width 67 height 25
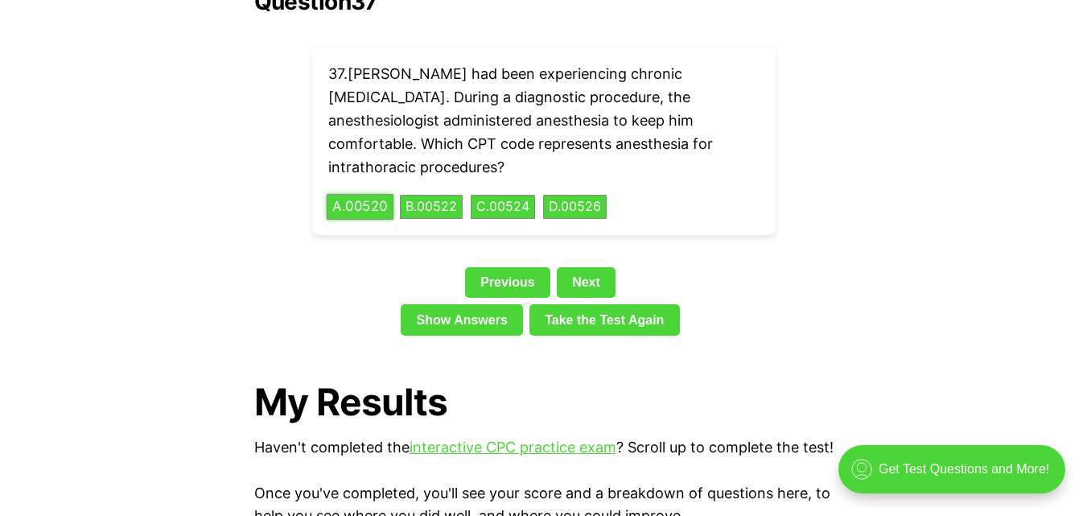
click at [360, 195] on button "A . 00520" at bounding box center [360, 207] width 67 height 25
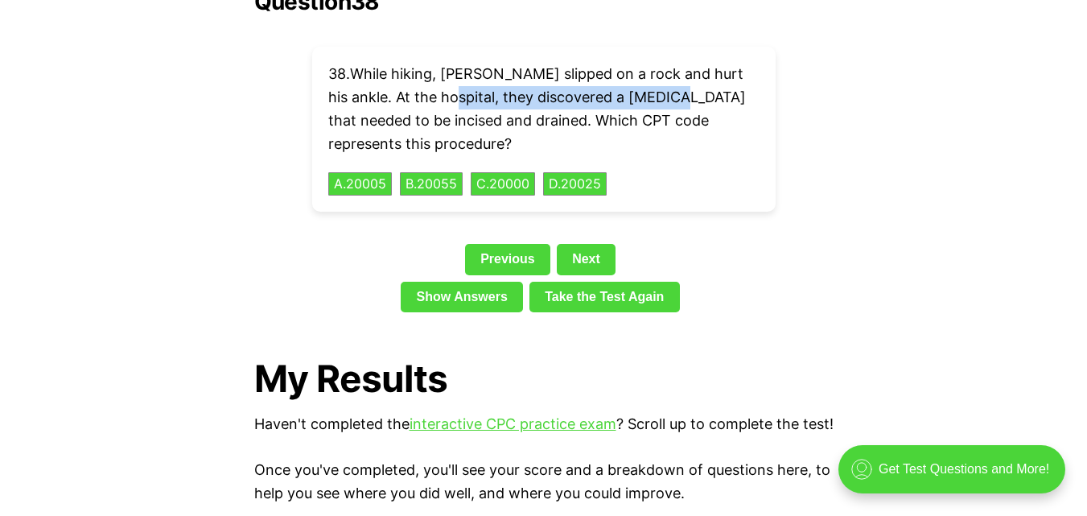
drag, startPoint x: 426, startPoint y: 72, endPoint x: 711, endPoint y: 80, distance: 285.7
click at [677, 81] on p "38 . While hiking, [PERSON_NAME] slipped on a rock and hurt his ankle. At the h…" at bounding box center [543, 109] width 431 height 93
drag, startPoint x: 465, startPoint y: 92, endPoint x: 425, endPoint y: 60, distance: 51.0
click at [424, 64] on p "38 . While hiking, [PERSON_NAME] slipped on a rock and hurt his ankle. At the h…" at bounding box center [543, 109] width 431 height 93
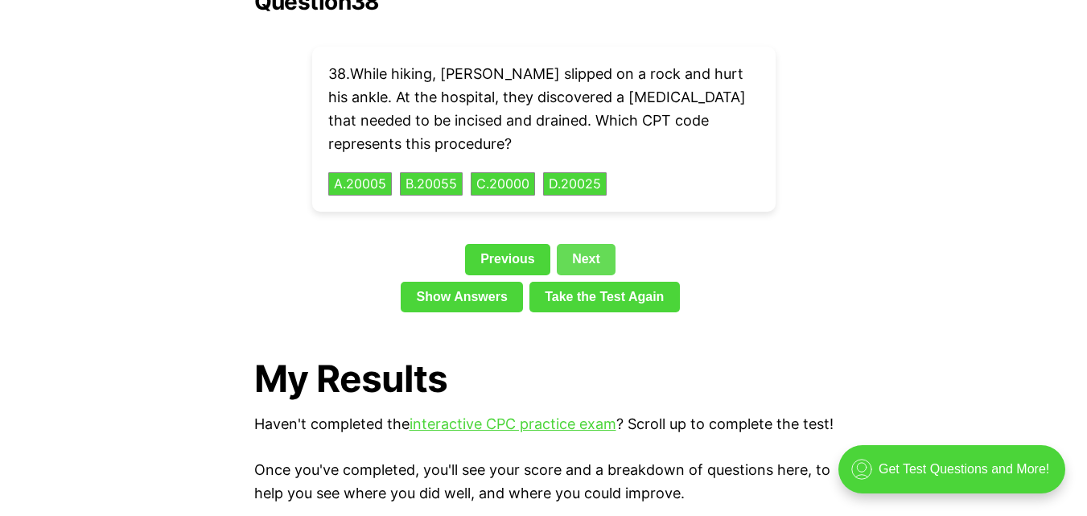
click at [578, 244] on link "Next" at bounding box center [586, 259] width 59 height 31
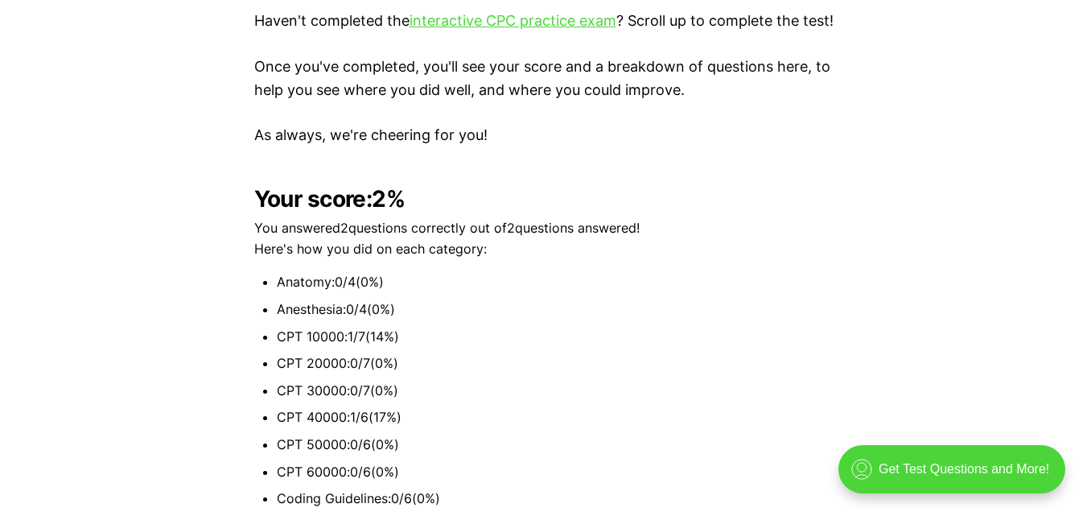
scroll to position [4126, 0]
drag, startPoint x: 344, startPoint y: 307, endPoint x: 427, endPoint y: 304, distance: 83.7
click at [427, 327] on li "CPT 10000 : 1 / 7 ( 14 %)" at bounding box center [555, 337] width 557 height 21
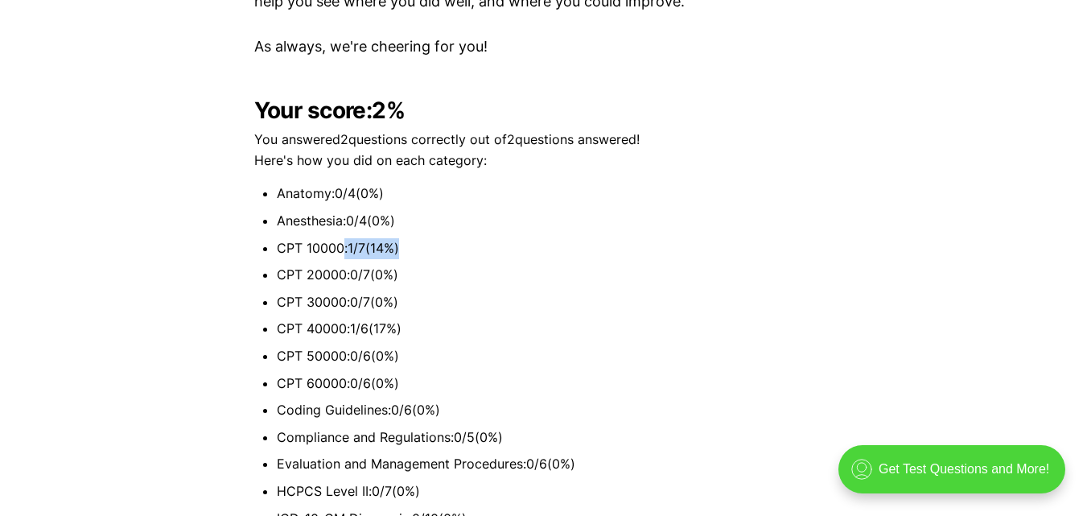
scroll to position [4207, 0]
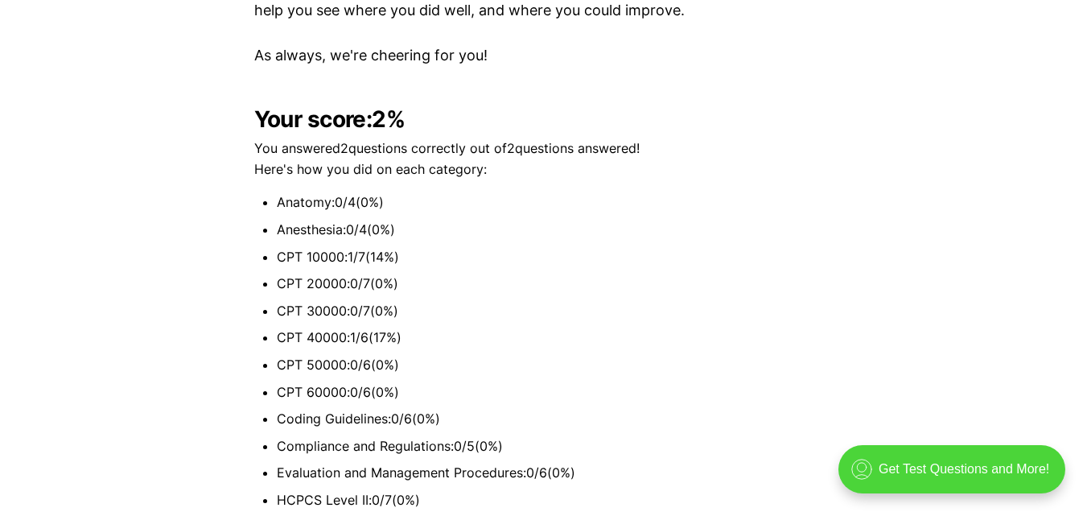
click at [401, 327] on li "CPT 40000 : 1 / 6 ( 17 %)" at bounding box center [555, 337] width 557 height 21
click at [381, 245] on ul "Anatomy : 0 / 4 ( 0 %) Anesthesia : 0 / 4 ( 0 %) CPT 10000 : 1 / 7 ( 14 %) CPT …" at bounding box center [543, 418] width 579 height 453
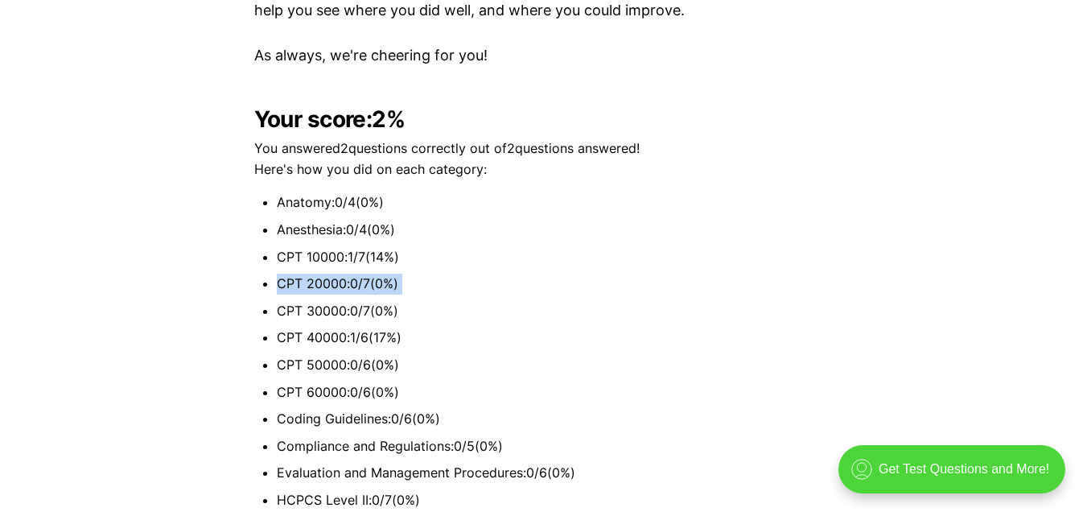
drag, startPoint x: 381, startPoint y: 245, endPoint x: 381, endPoint y: 237, distance: 8.8
click at [381, 243] on ul "Anatomy : 0 / 4 ( 0 %) Anesthesia : 0 / 4 ( 0 %) CPT 10000 : 1 / 7 ( 14 %) CPT …" at bounding box center [543, 418] width 579 height 453
click at [381, 247] on li "CPT 10000 : 1 / 7 ( 14 %)" at bounding box center [555, 257] width 557 height 21
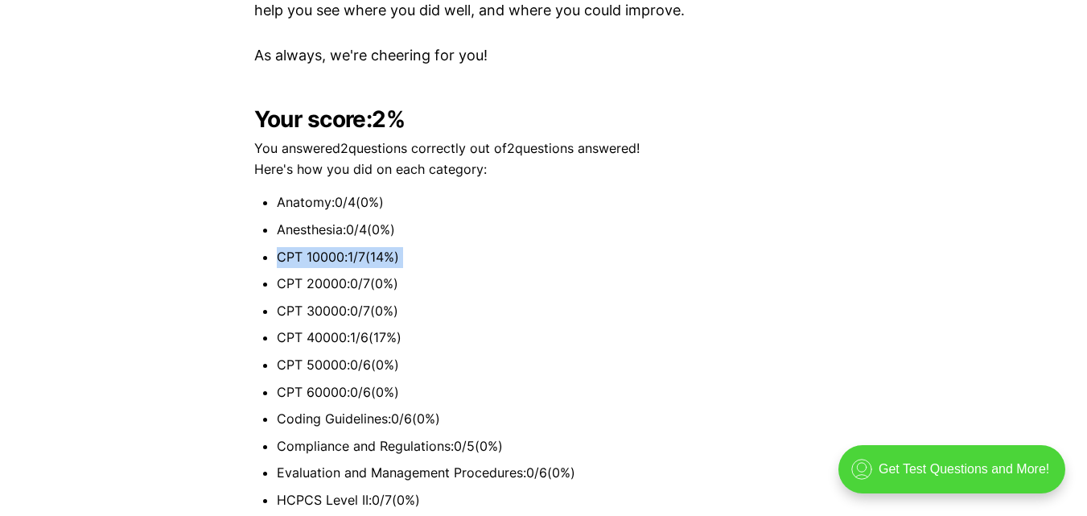
click at [381, 247] on li "CPT 10000 : 1 / 7 ( 14 %)" at bounding box center [555, 257] width 557 height 21
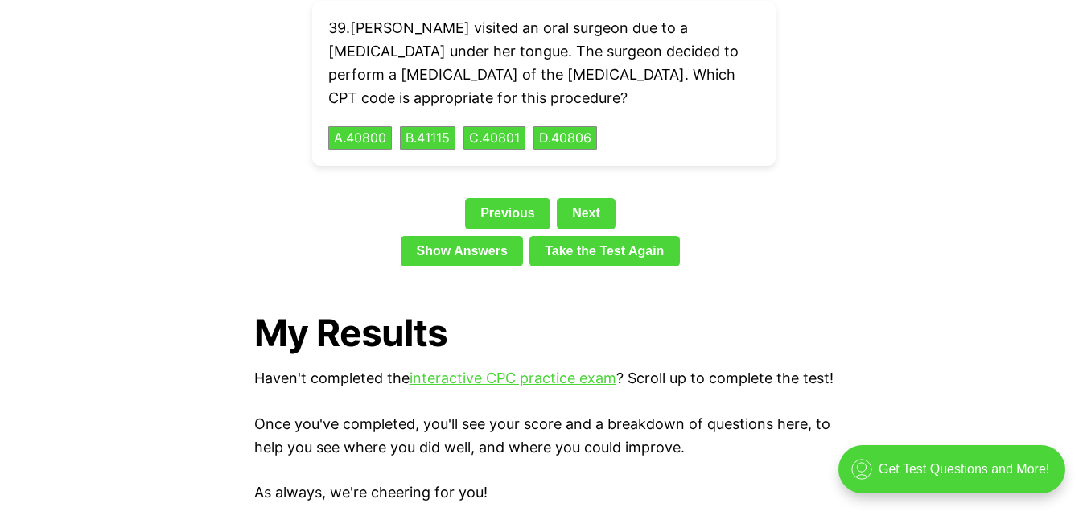
scroll to position [3724, 0]
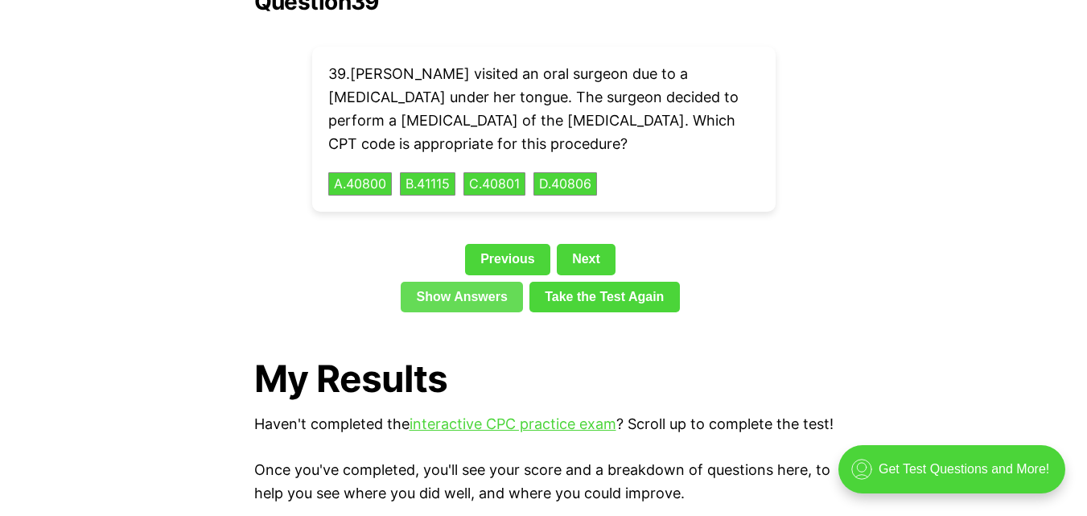
click at [471, 282] on link "Show Answers" at bounding box center [462, 297] width 122 height 31
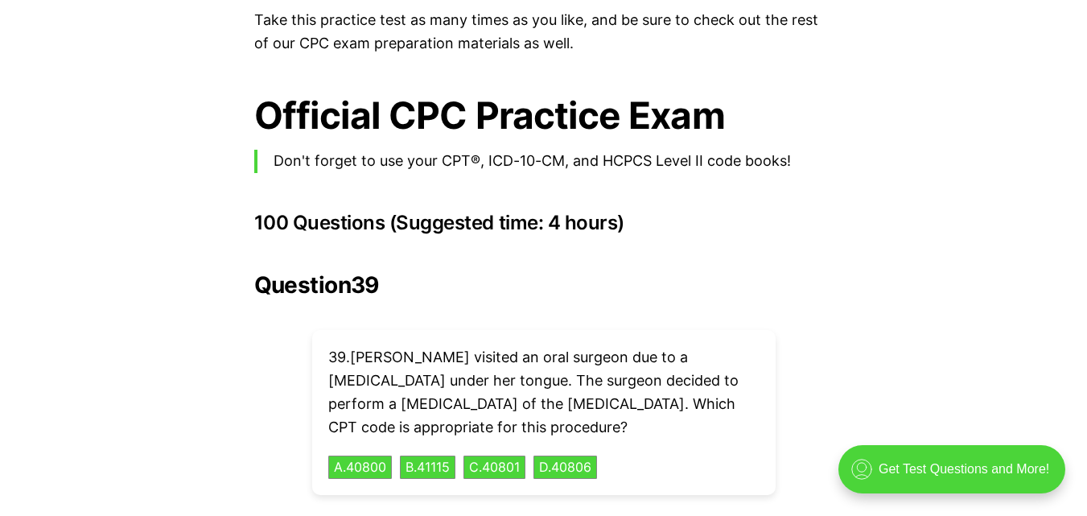
scroll to position [3241, 0]
